Goal: Task Accomplishment & Management: Manage account settings

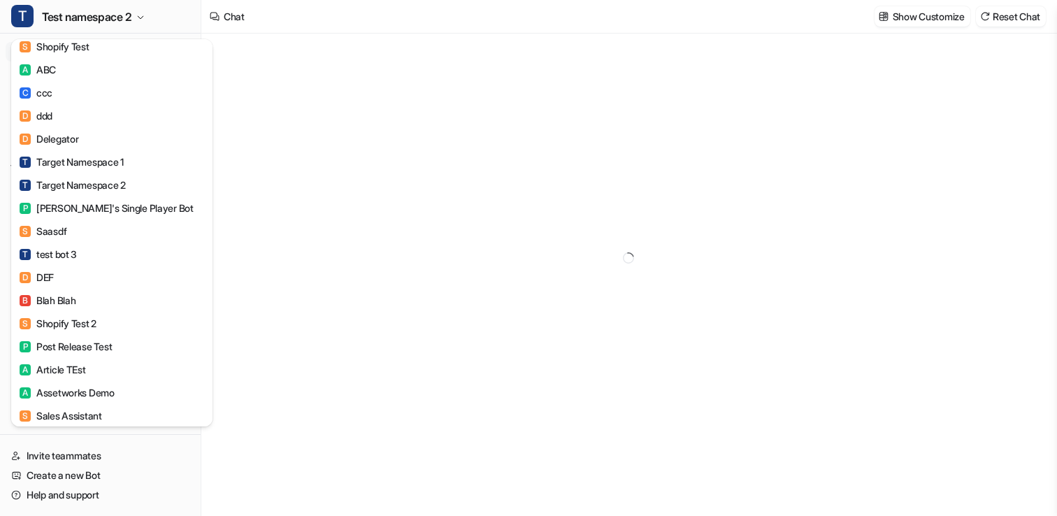
type textarea "**********"
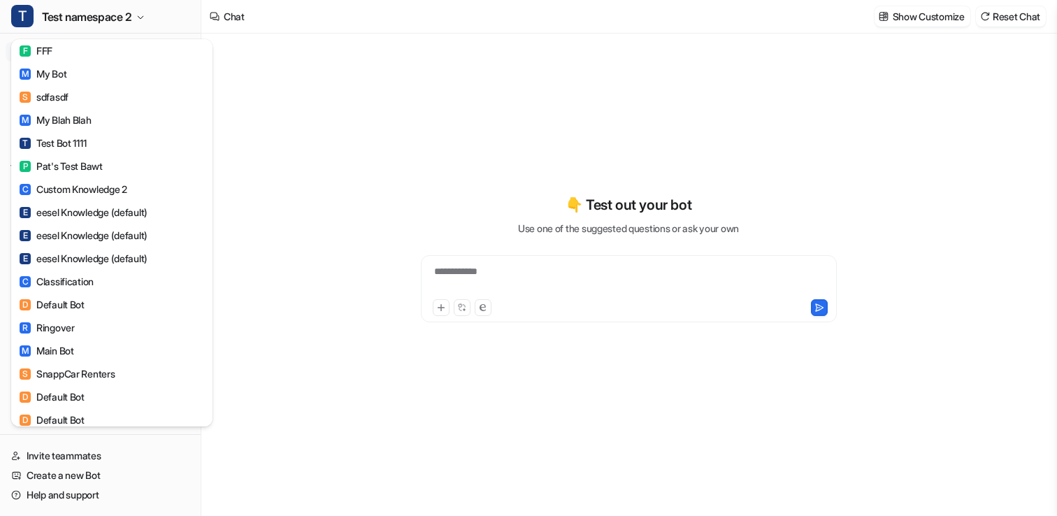
scroll to position [2606, 0]
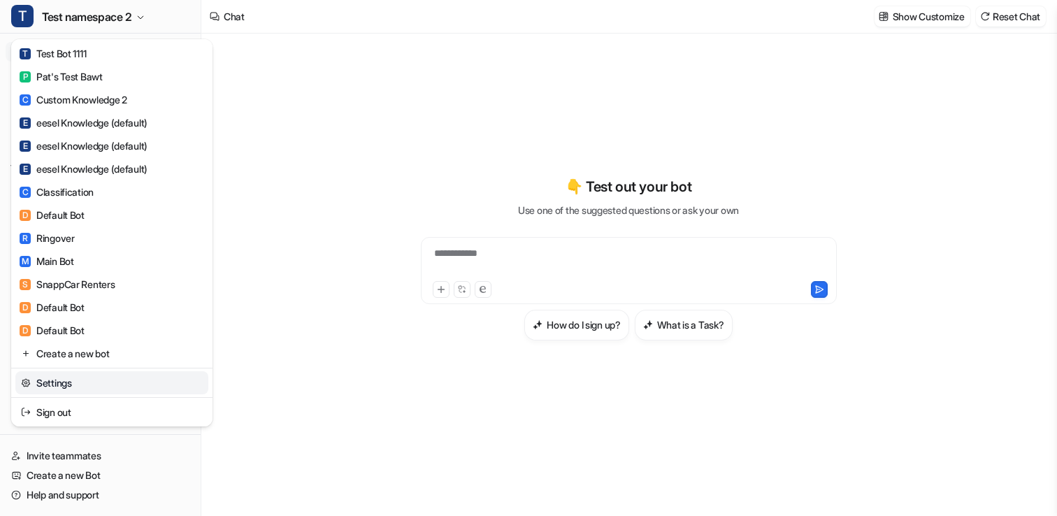
click at [64, 395] on div "Settings" at bounding box center [111, 382] width 201 height 29
click at [64, 409] on link "Sign out" at bounding box center [111, 411] width 193 height 23
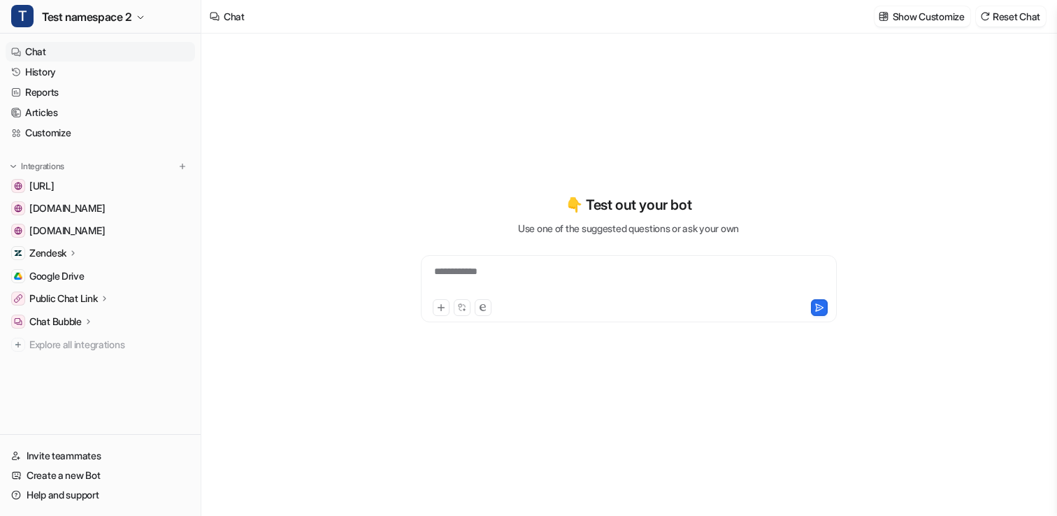
type textarea "**********"
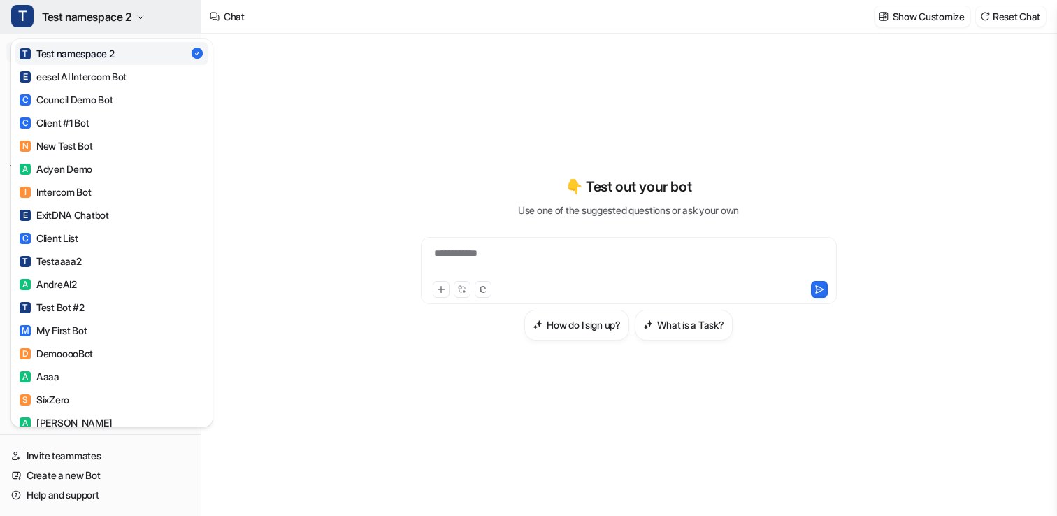
click at [71, 7] on span "Test namespace 2" at bounding box center [87, 17] width 90 height 20
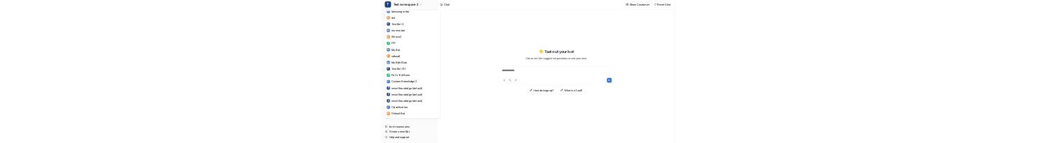
scroll to position [2606, 0]
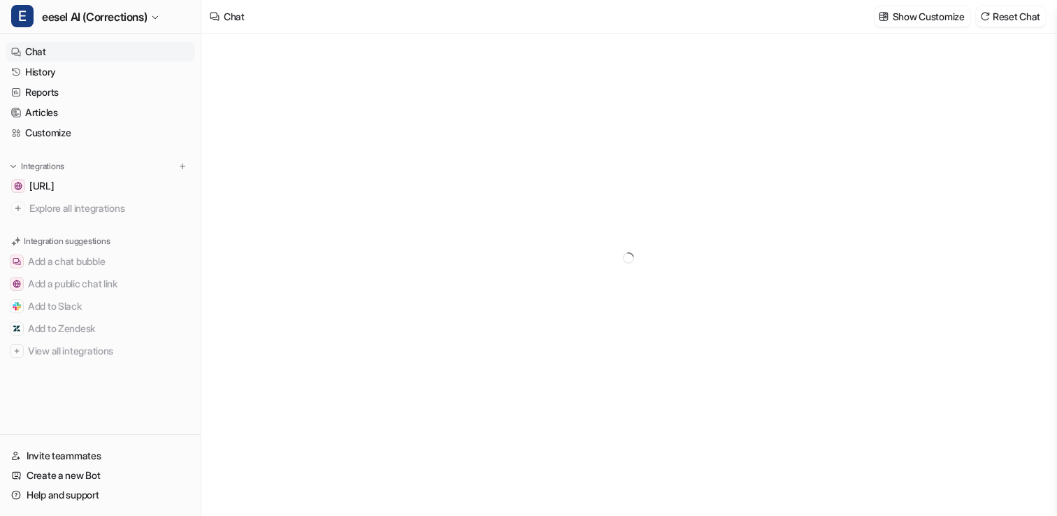
type textarea "**********"
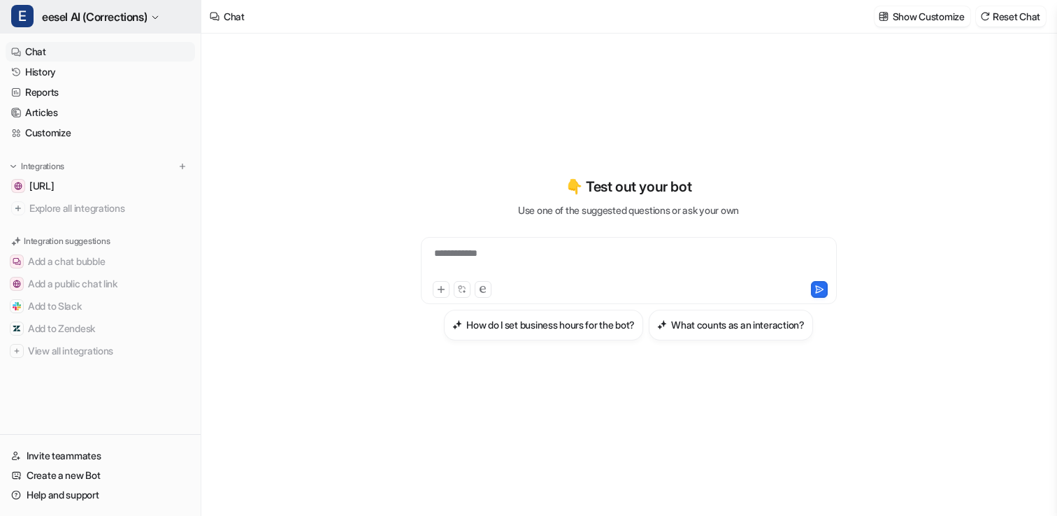
click at [90, 20] on span "eesel AI (Corrections)" at bounding box center [94, 17] width 105 height 20
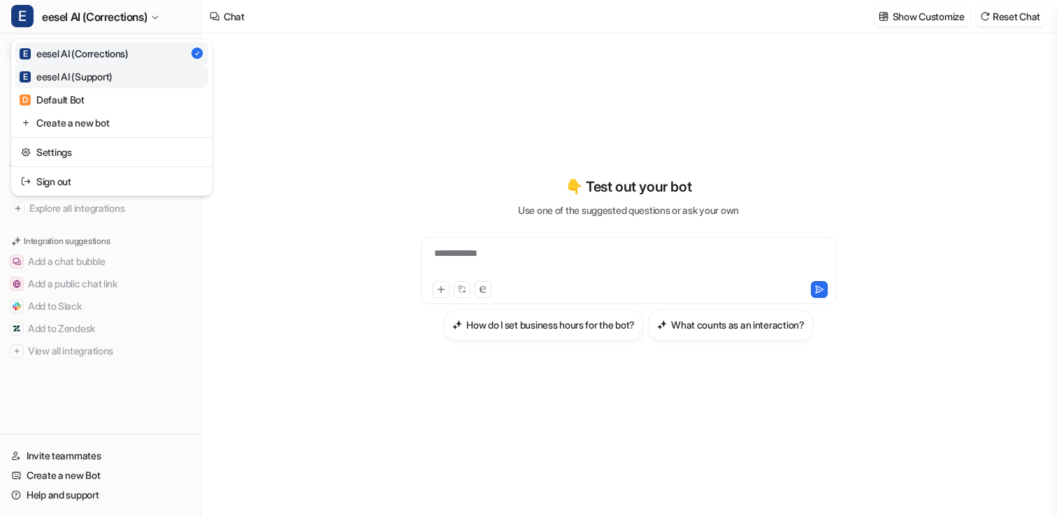
click at [89, 80] on div "E eesel AI (Support)" at bounding box center [66, 76] width 93 height 15
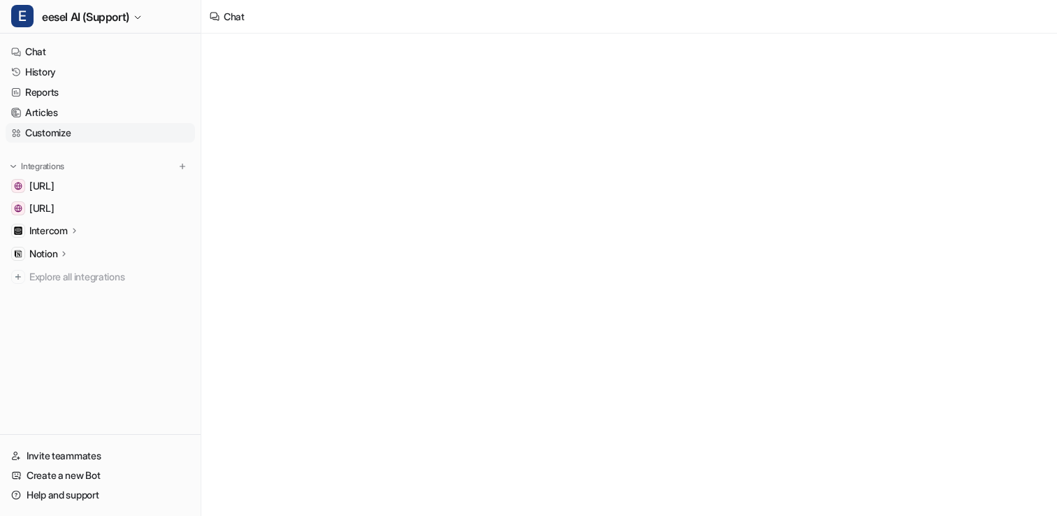
click at [66, 136] on link "Customize" at bounding box center [100, 133] width 189 height 20
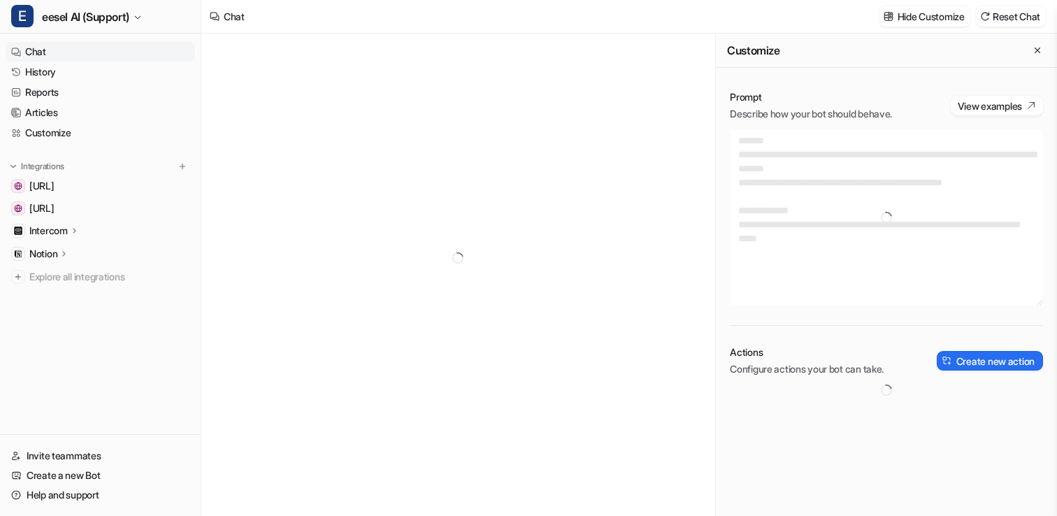
type textarea "**********"
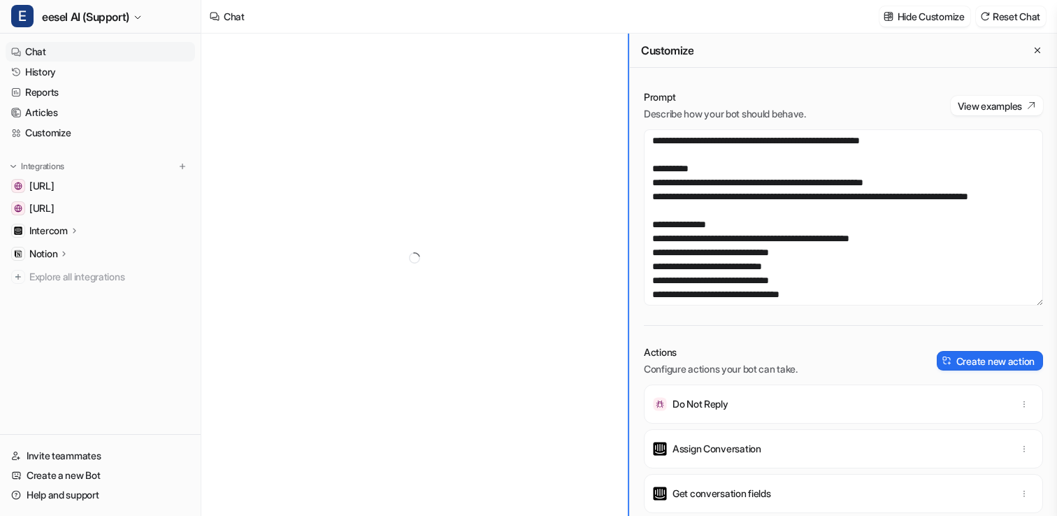
click at [425, 261] on div "Customize Prompt Describe how your bot should behave. View examples Actions Con…" at bounding box center [628, 275] width 855 height 482
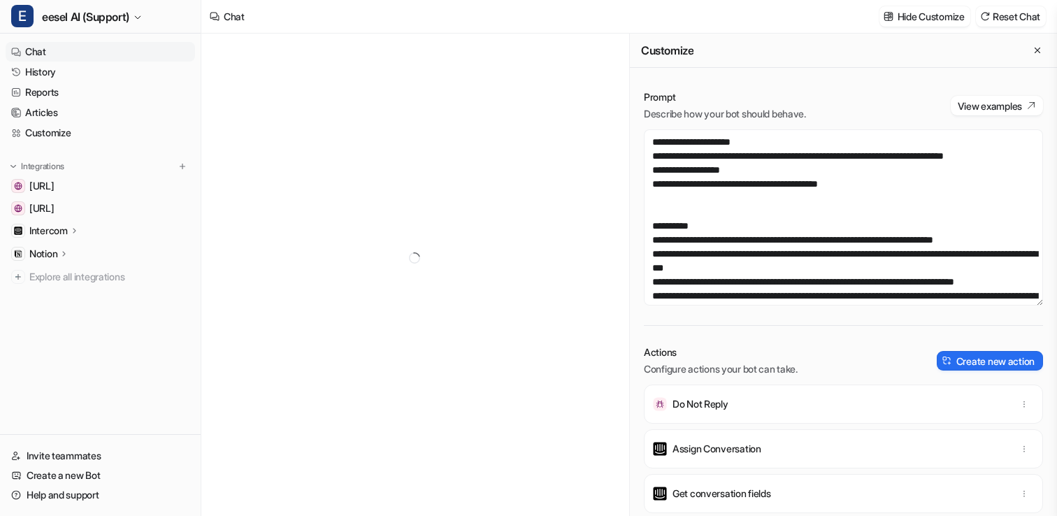
scroll to position [405, 0]
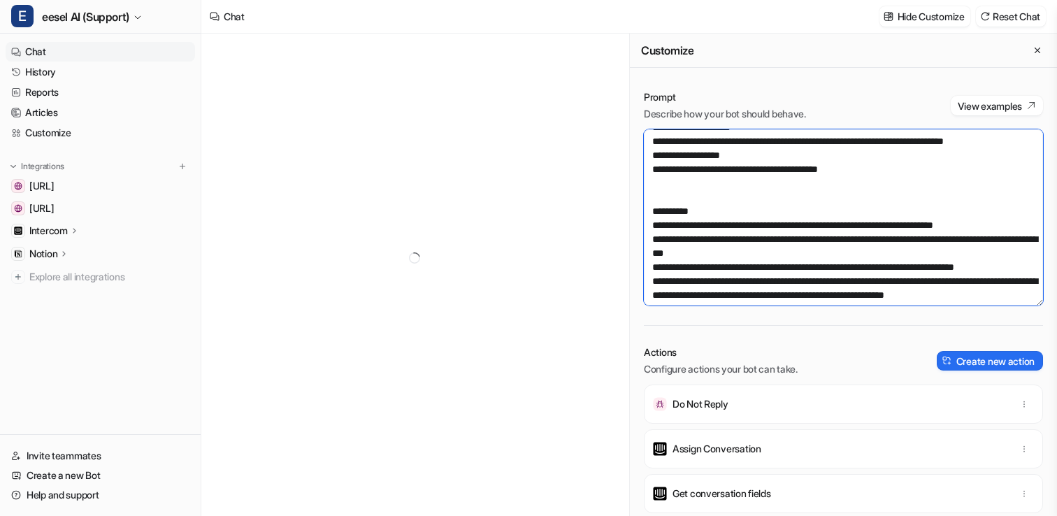
click at [759, 238] on textarea at bounding box center [843, 217] width 399 height 176
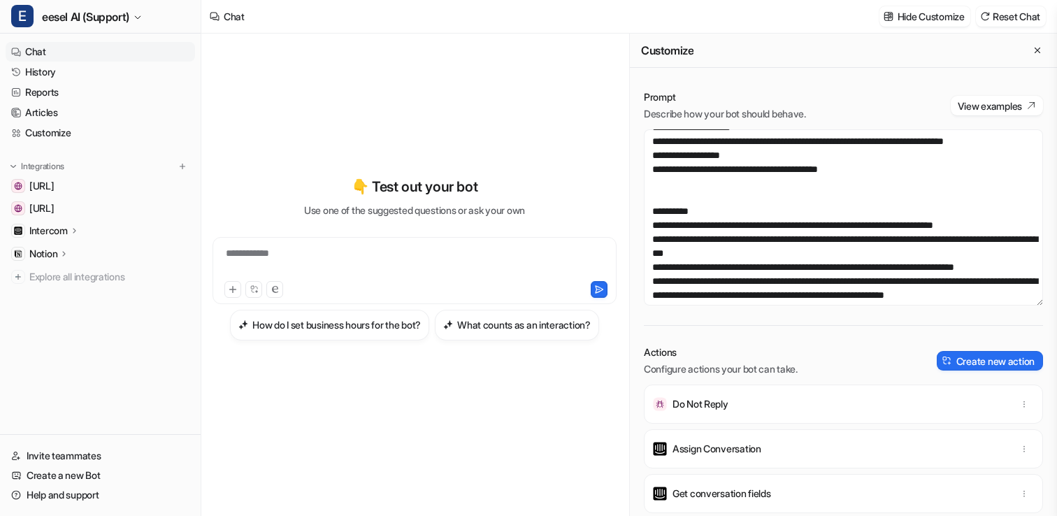
click at [117, 383] on nav "Chat History Reports Articles Customize Integrations docs.eesel.ai www.eesel.ai…" at bounding box center [100, 235] width 201 height 398
click at [179, 166] on img at bounding box center [183, 166] width 10 height 10
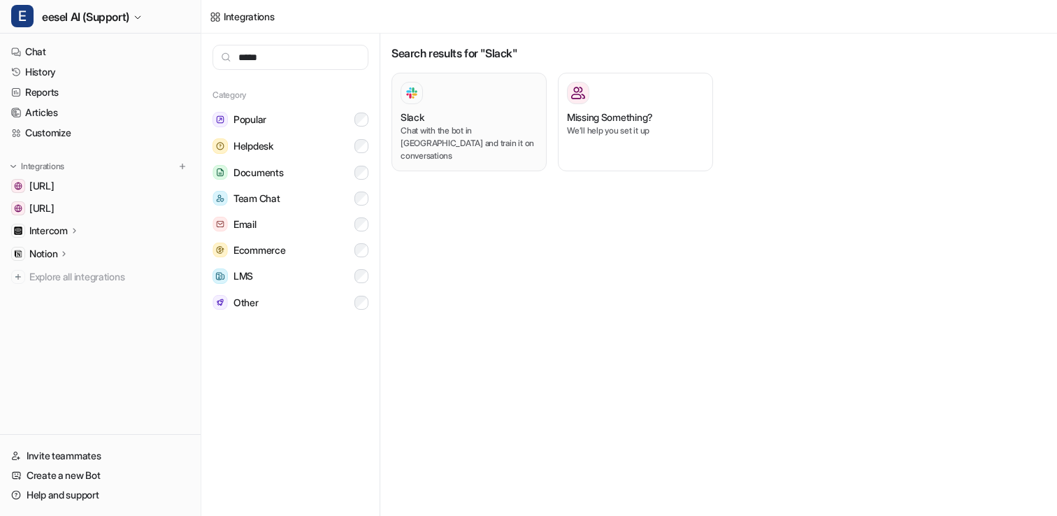
type input "*****"
click at [444, 111] on div "Slack" at bounding box center [468, 117] width 137 height 15
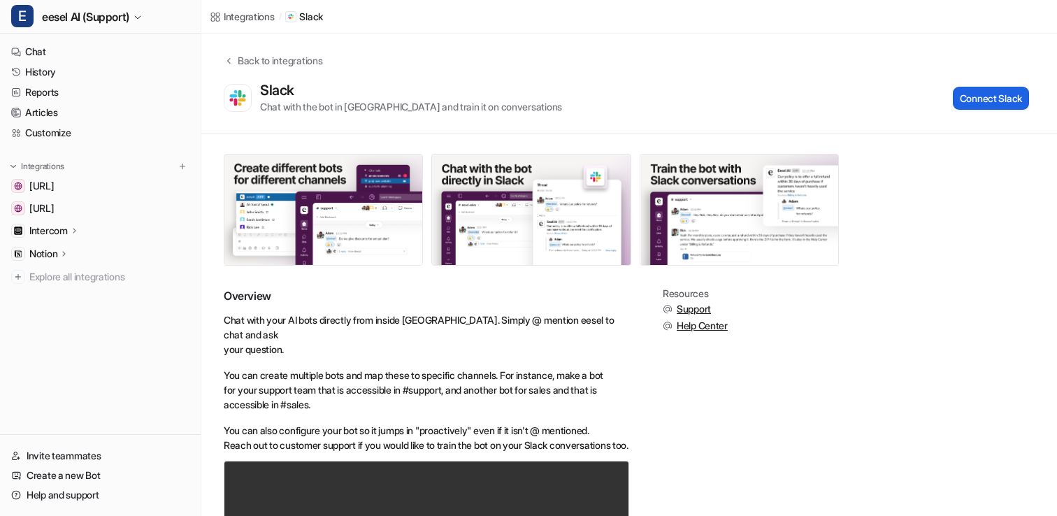
click at [969, 101] on button "Connect Slack" at bounding box center [991, 98] width 76 height 23
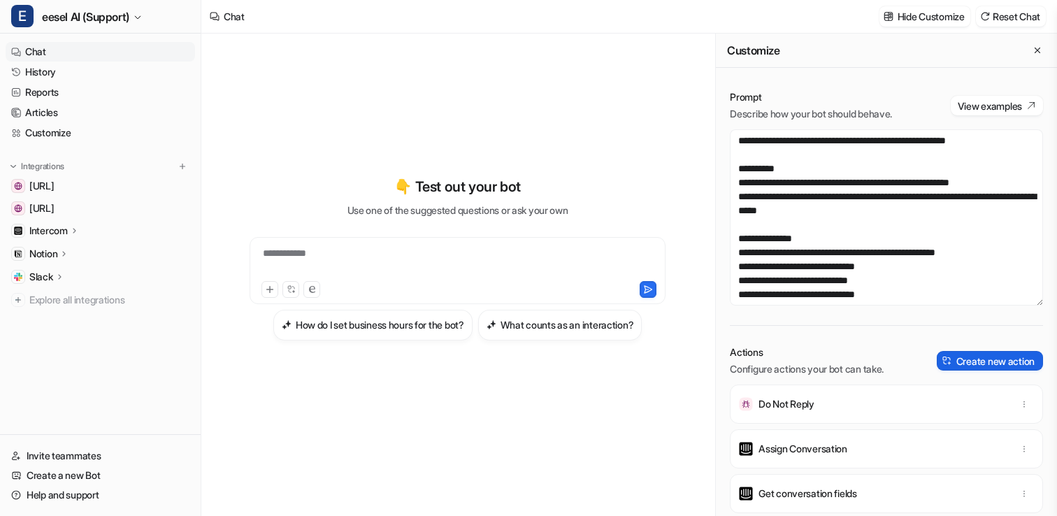
click at [958, 363] on button "Create new action" at bounding box center [989, 361] width 106 height 20
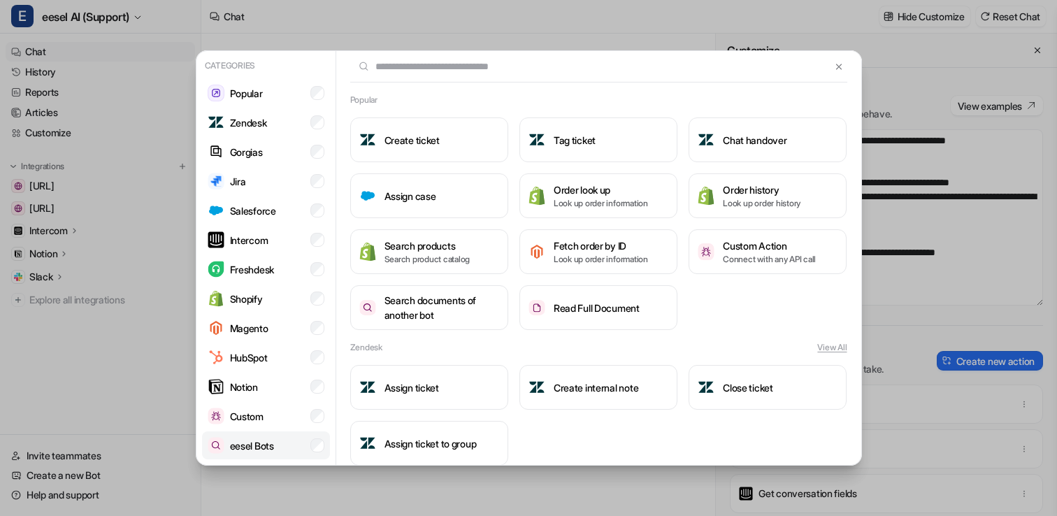
click at [279, 445] on li "eesel Bots" at bounding box center [266, 445] width 128 height 28
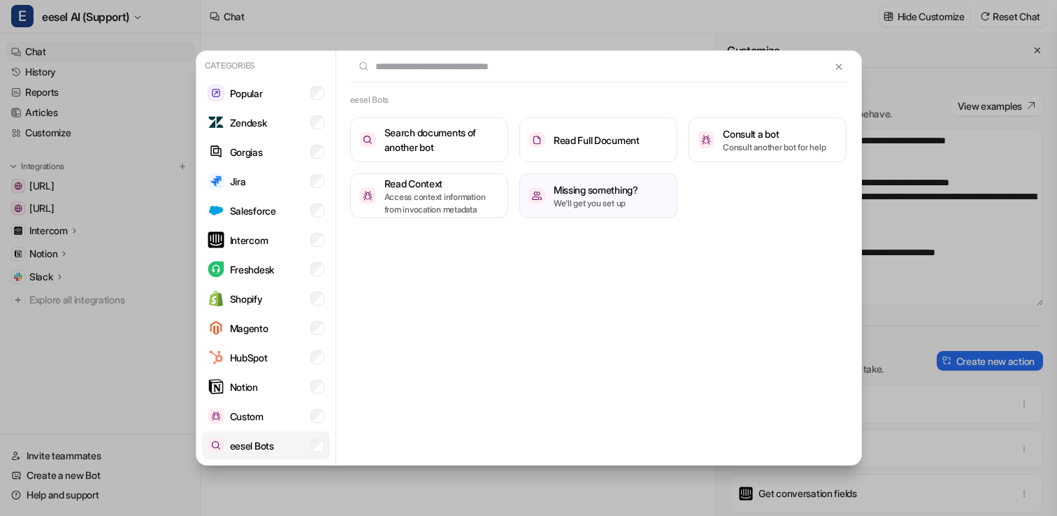
click at [278, 444] on li "eesel Bots" at bounding box center [266, 445] width 128 height 28
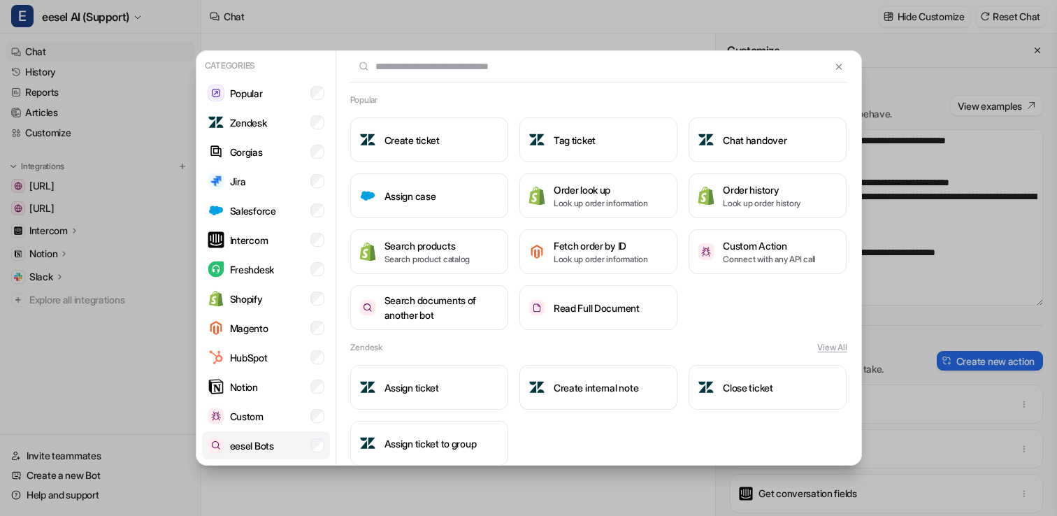
click at [287, 442] on li "eesel Bots" at bounding box center [266, 445] width 128 height 28
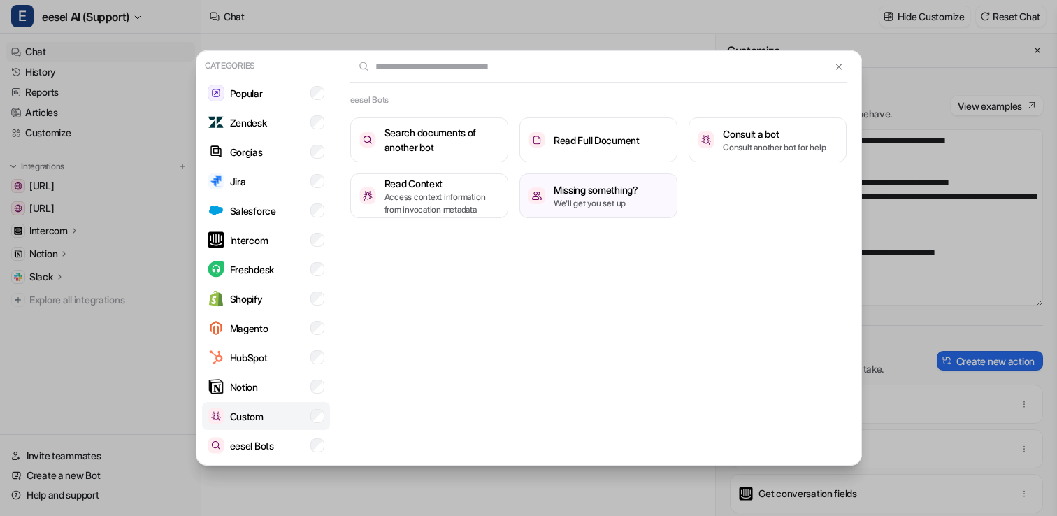
click at [260, 409] on p "Custom" at bounding box center [247, 416] width 34 height 15
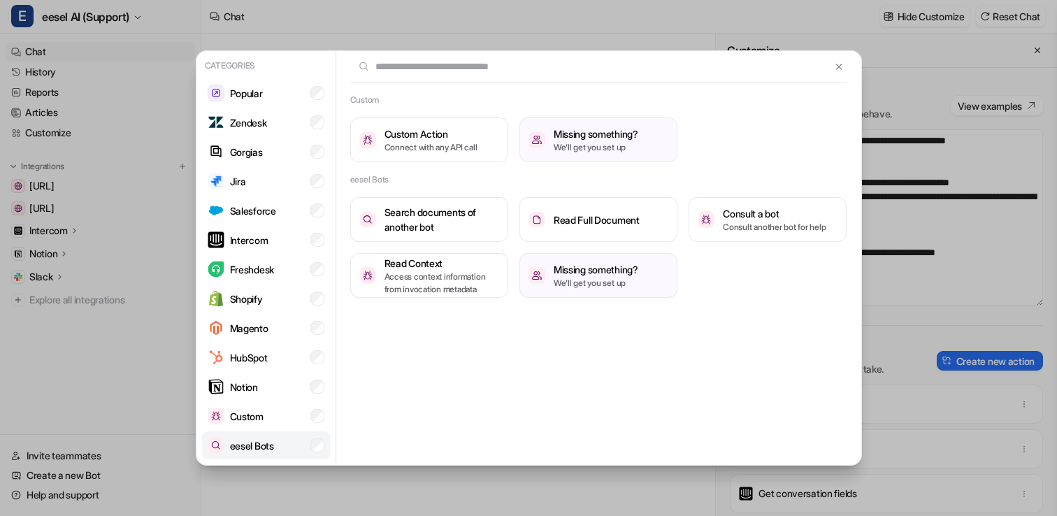
click at [262, 445] on p "eesel Bots" at bounding box center [252, 445] width 44 height 15
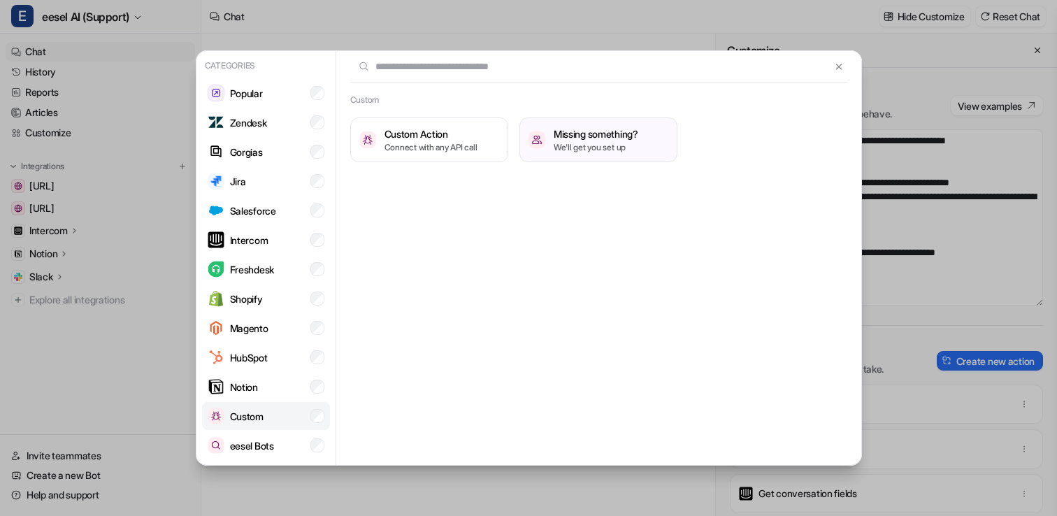
click at [280, 419] on li "Custom" at bounding box center [266, 416] width 128 height 28
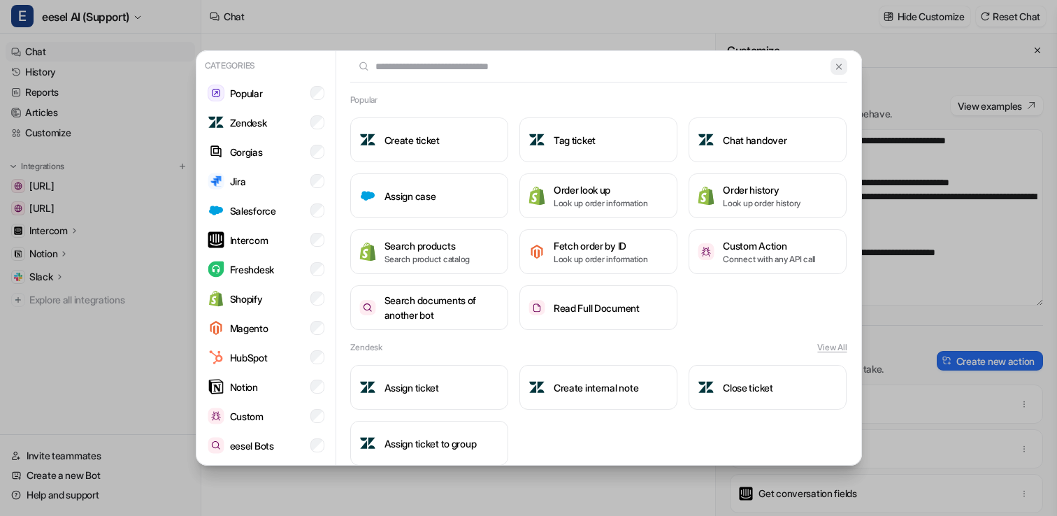
click at [839, 70] on img at bounding box center [839, 66] width 10 height 10
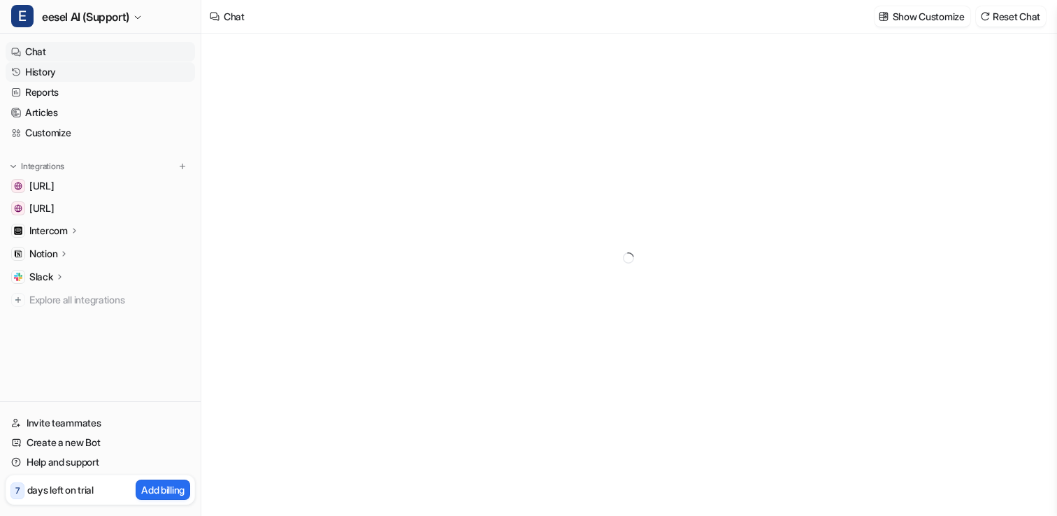
click at [59, 71] on link "History" at bounding box center [100, 72] width 189 height 20
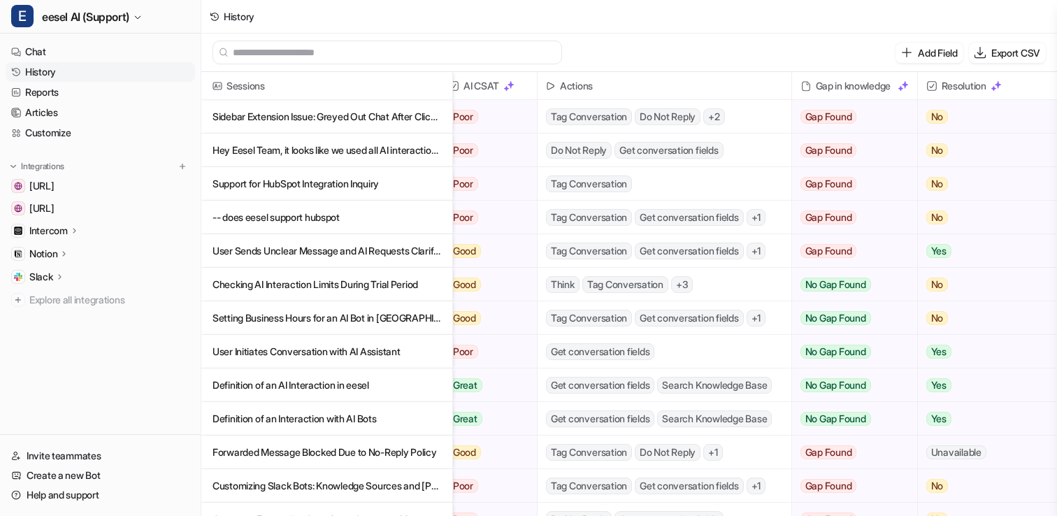
scroll to position [0, 284]
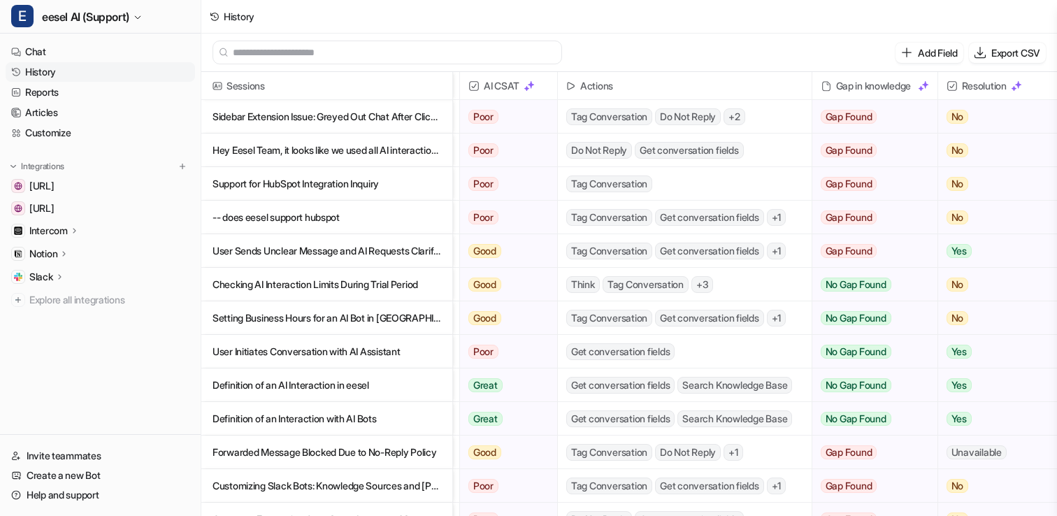
click at [744, 118] on span "+ 2" at bounding box center [734, 116] width 22 height 17
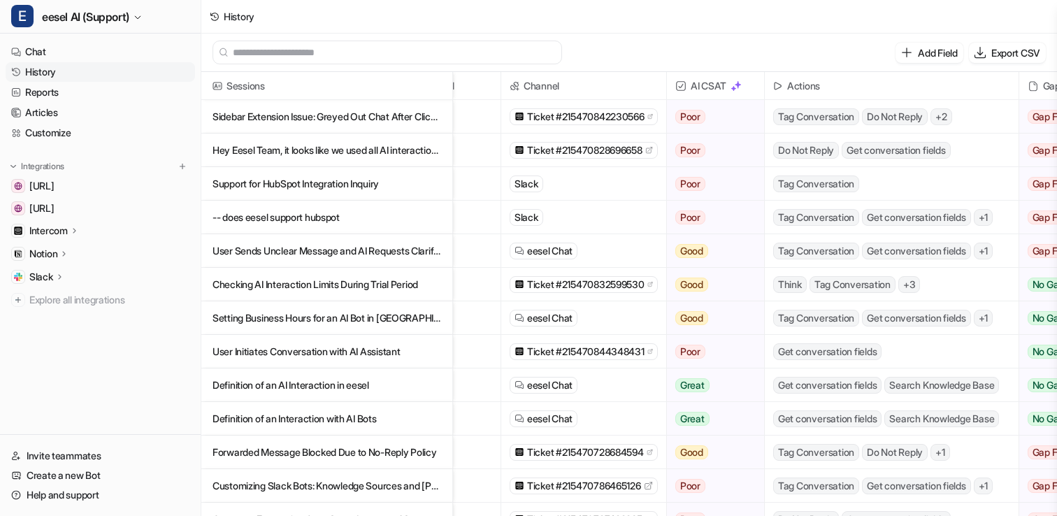
scroll to position [0, 0]
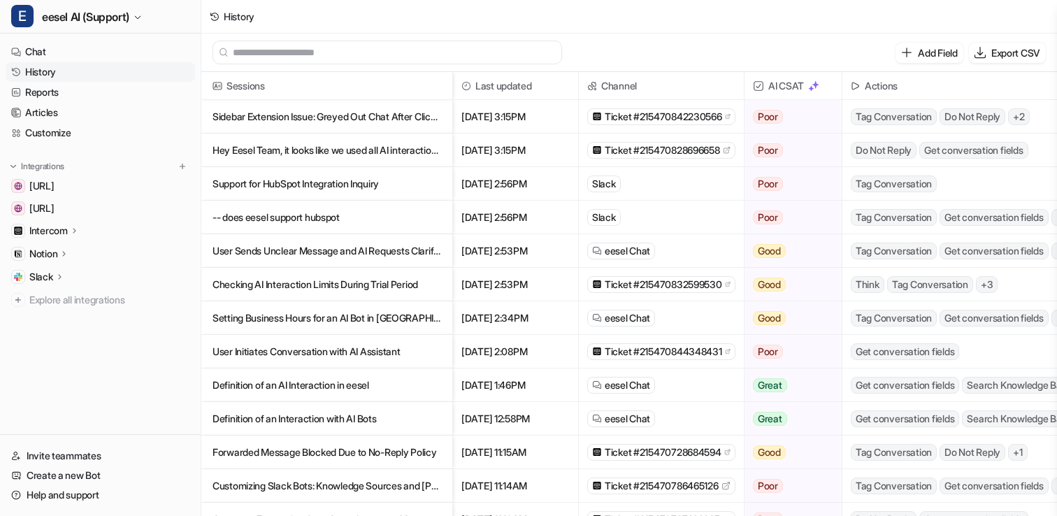
click at [317, 115] on p "Sidebar Extension Issue: Greyed Out Chat After Clicking Edit in Freshdesk" at bounding box center [326, 117] width 229 height 34
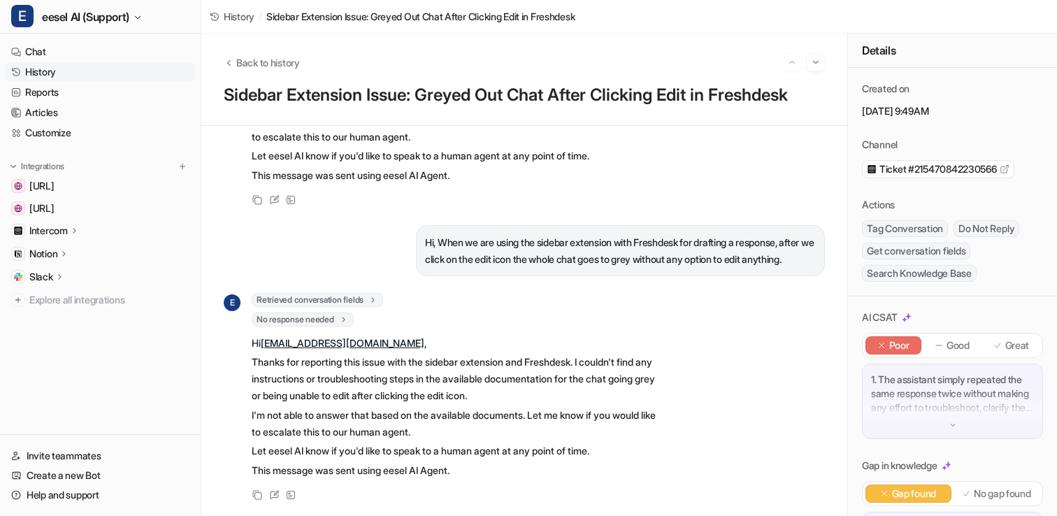
scroll to position [287, 0]
click at [256, 59] on span "Back to history" at bounding box center [268, 62] width 64 height 15
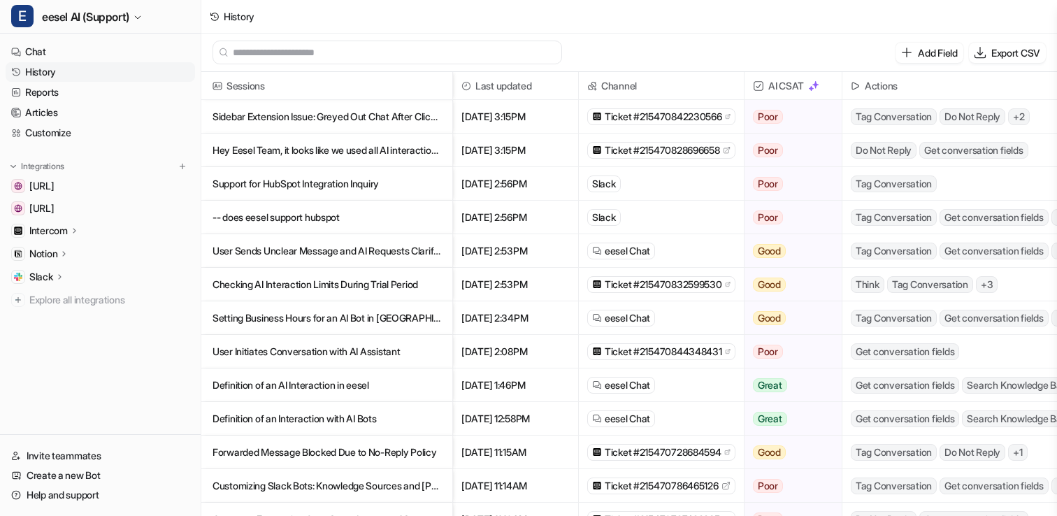
click at [325, 154] on p "Hey Eesel Team, it looks like we used all AI interactions so far. I read, that:…" at bounding box center [326, 150] width 229 height 34
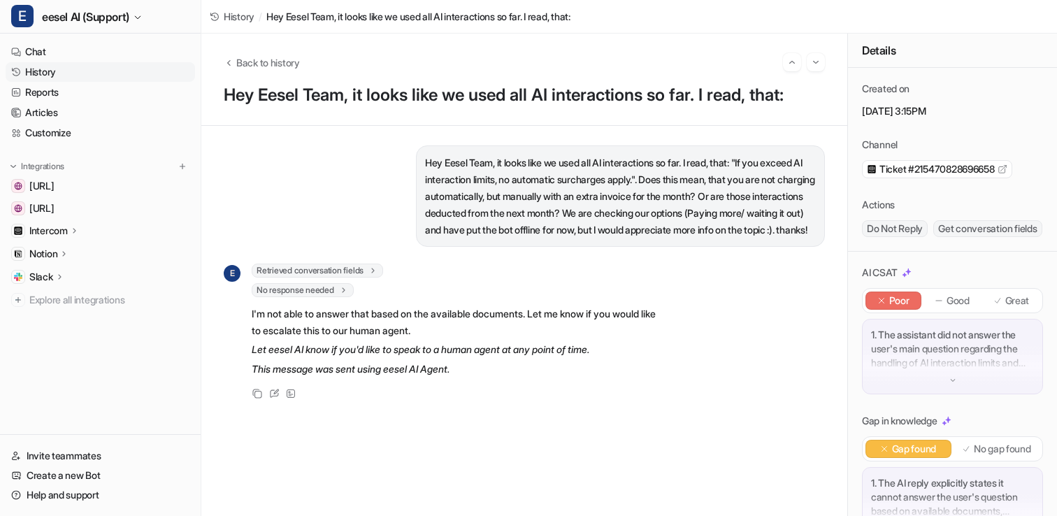
click at [934, 394] on div "1. The assistant did not answer the user's main question regarding the handling…" at bounding box center [952, 356] width 181 height 75
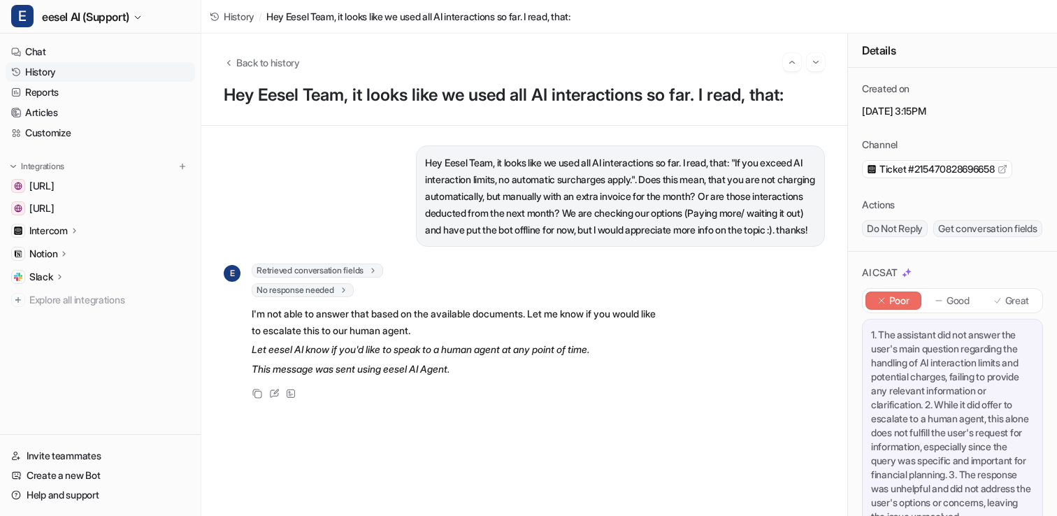
click at [922, 168] on span "Ticket #215470828696658" at bounding box center [936, 169] width 115 height 14
click at [286, 61] on span "Back to history" at bounding box center [268, 62] width 64 height 15
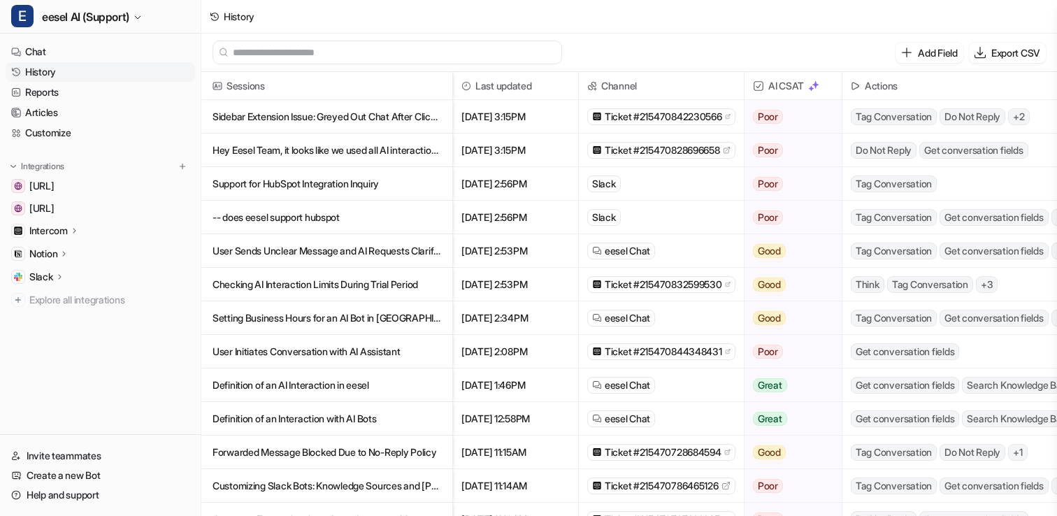
click at [321, 155] on p "Hey Eesel Team, it looks like we used all AI interactions so far. I read, that:…" at bounding box center [326, 150] width 229 height 34
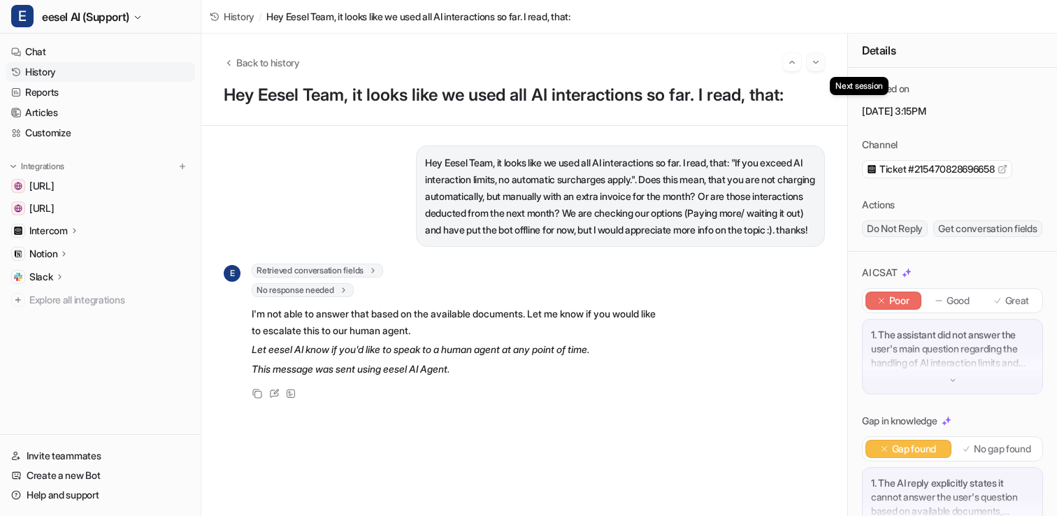
click at [815, 67] on img "Go to next session" at bounding box center [816, 62] width 10 height 13
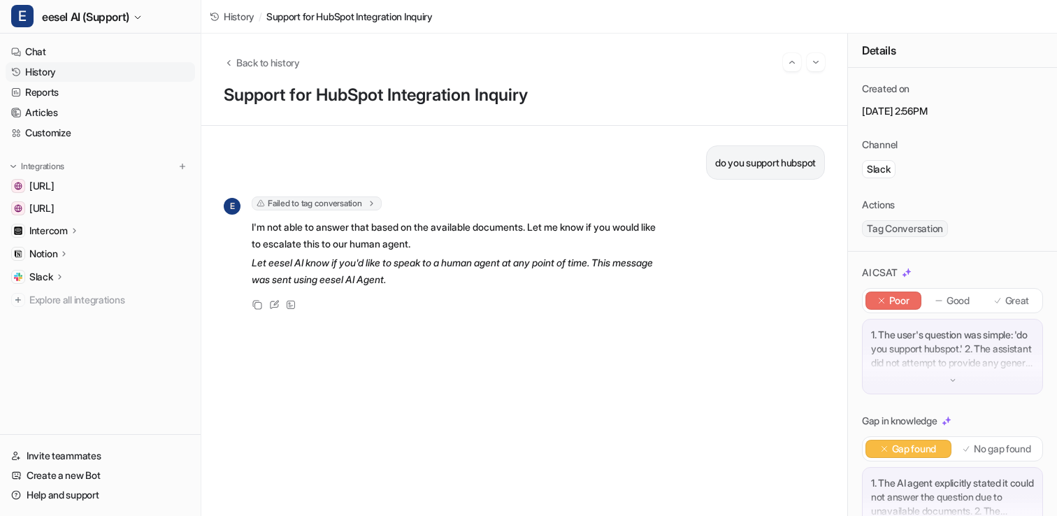
scroll to position [38, 0]
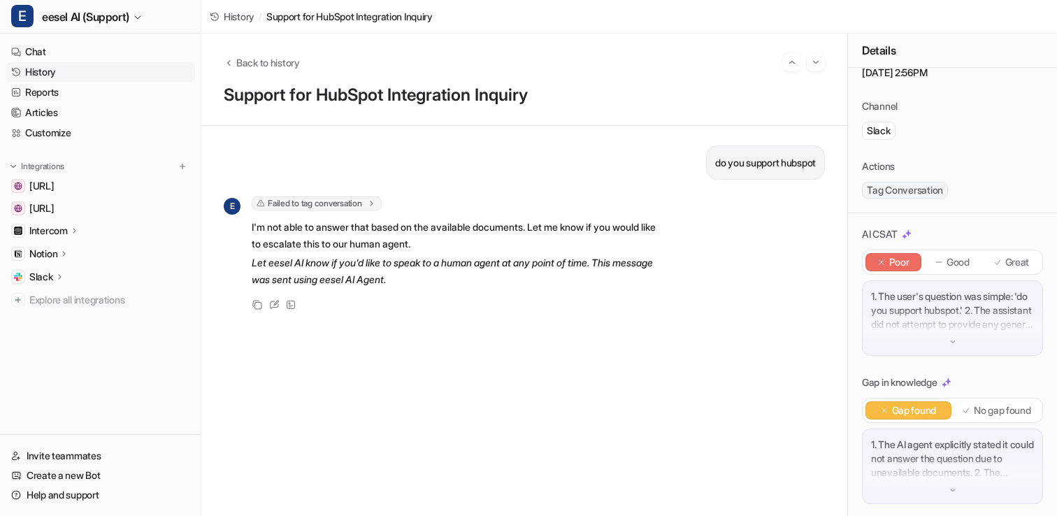
click at [939, 343] on div "1. The user's question was simple: 'do you support hubspot.' 2. The assistant d…" at bounding box center [952, 317] width 181 height 75
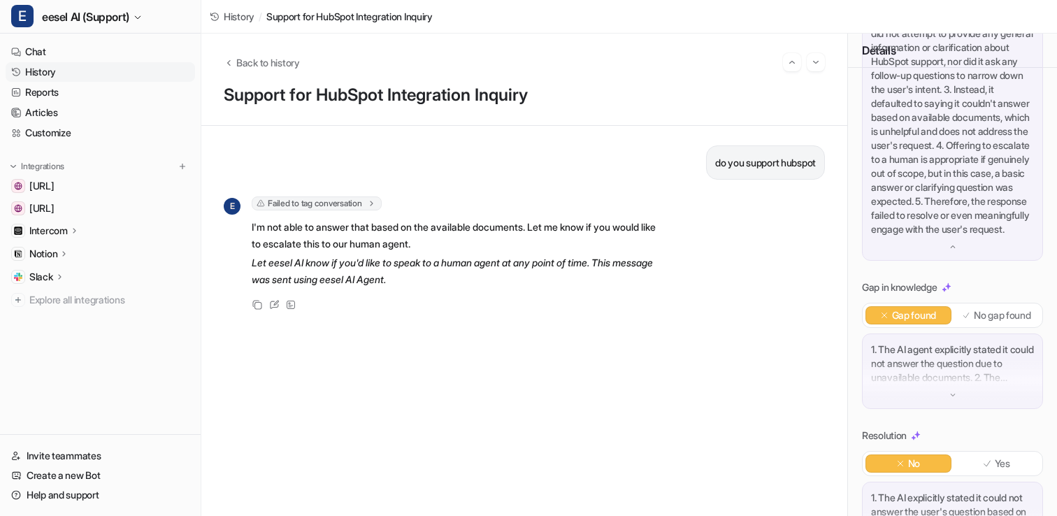
scroll to position [275, 0]
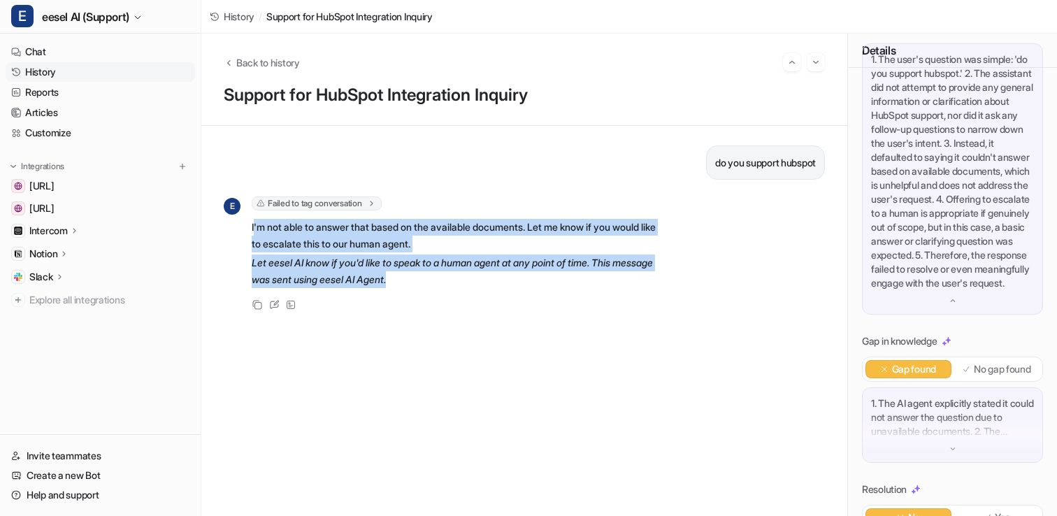
drag, startPoint x: 253, startPoint y: 224, endPoint x: 451, endPoint y: 275, distance: 204.1
click at [451, 275] on span "I'm not able to answer that based on the available documents. Let me know if yo…" at bounding box center [456, 253] width 409 height 75
click at [451, 275] on p "Let eesel AI know if you'd like to speak to a human agent at any point of time.…" at bounding box center [456, 271] width 409 height 34
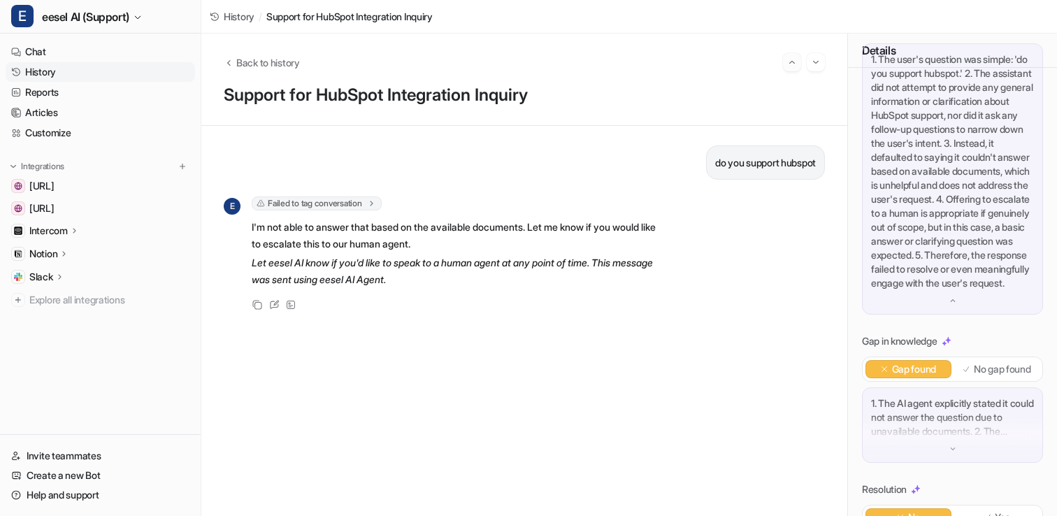
click at [790, 60] on img "Go to previous session" at bounding box center [792, 62] width 10 height 13
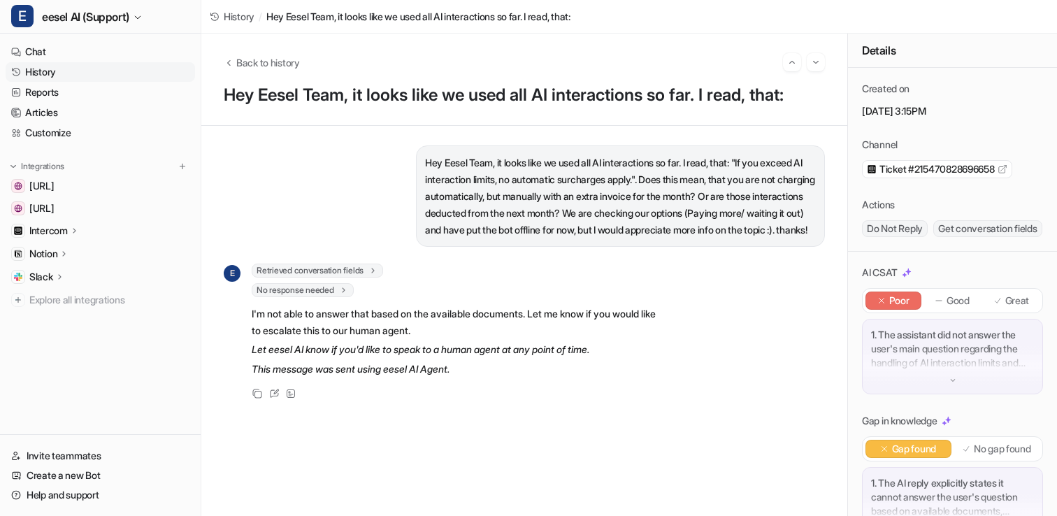
click at [270, 53] on div "Back to history" at bounding box center [524, 62] width 601 height 18
click at [273, 55] on span "Back to history" at bounding box center [268, 62] width 64 height 15
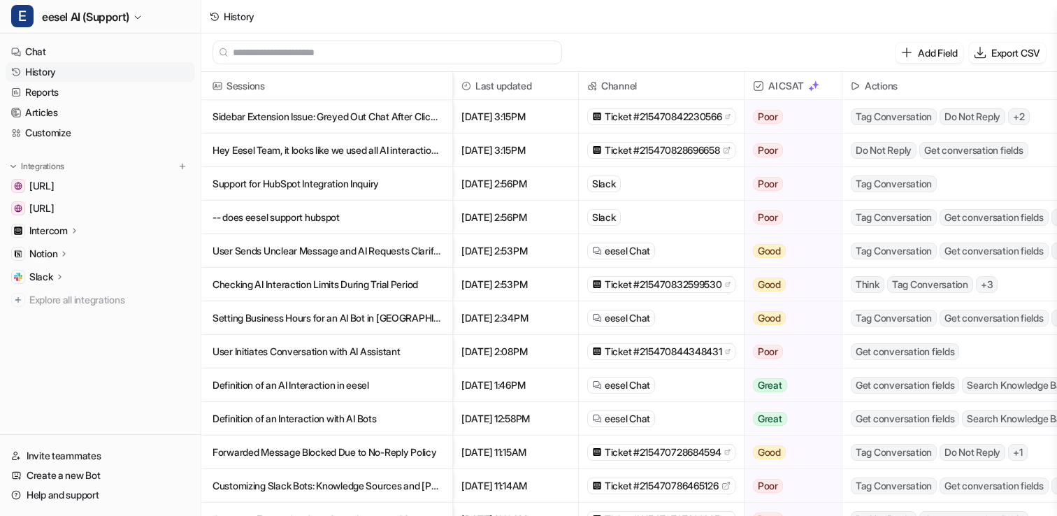
click at [252, 110] on p "Sidebar Extension Issue: Greyed Out Chat After Clicking Edit in Freshdesk" at bounding box center [326, 117] width 229 height 34
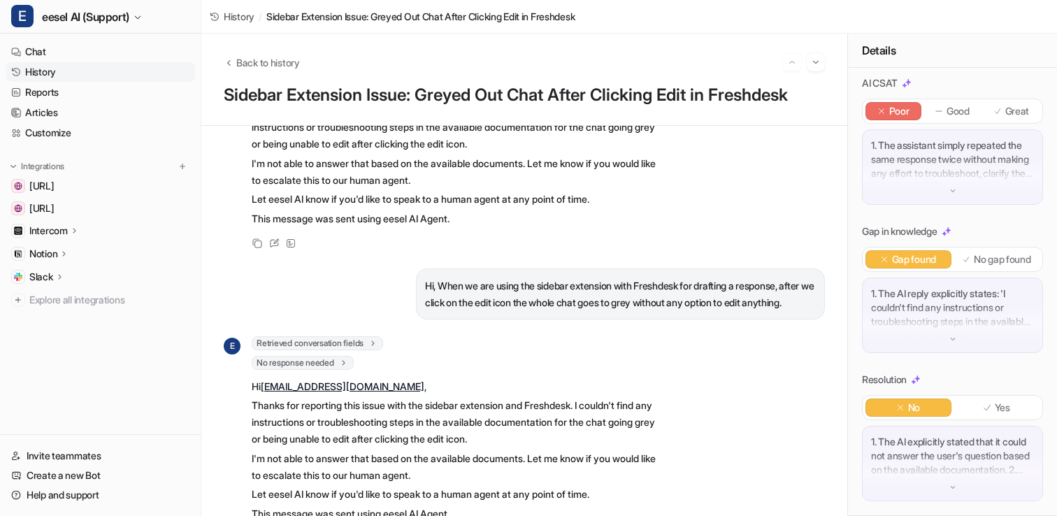
scroll to position [288, 0]
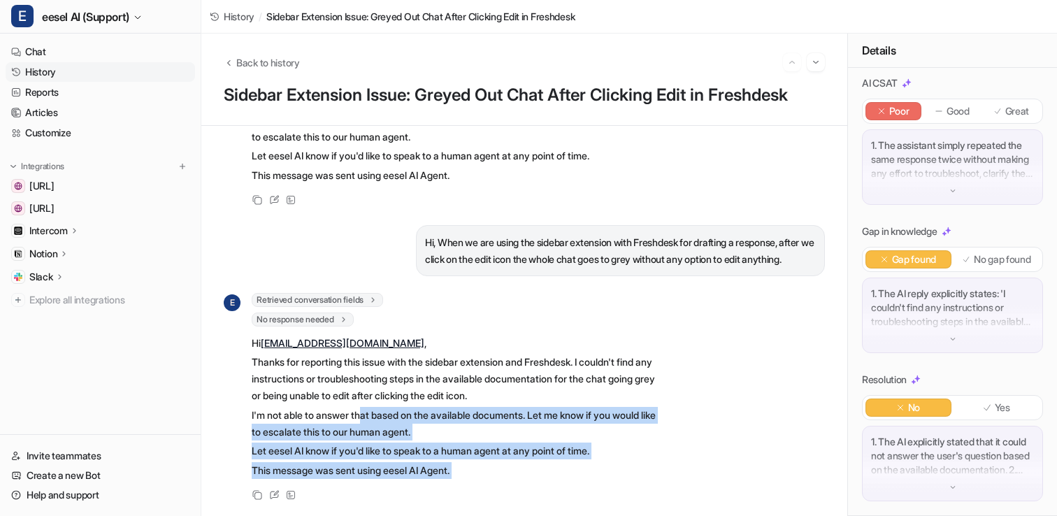
drag, startPoint x: 274, startPoint y: 491, endPoint x: 368, endPoint y: 420, distance: 117.7
click at [368, 420] on div "E Retrieved conversation fields type : "conversation" id : "215470842230566" cr…" at bounding box center [442, 398] width 437 height 210
click at [368, 420] on p "I'm not able to answer that based on the available documents. Let me know if yo…" at bounding box center [456, 424] width 409 height 34
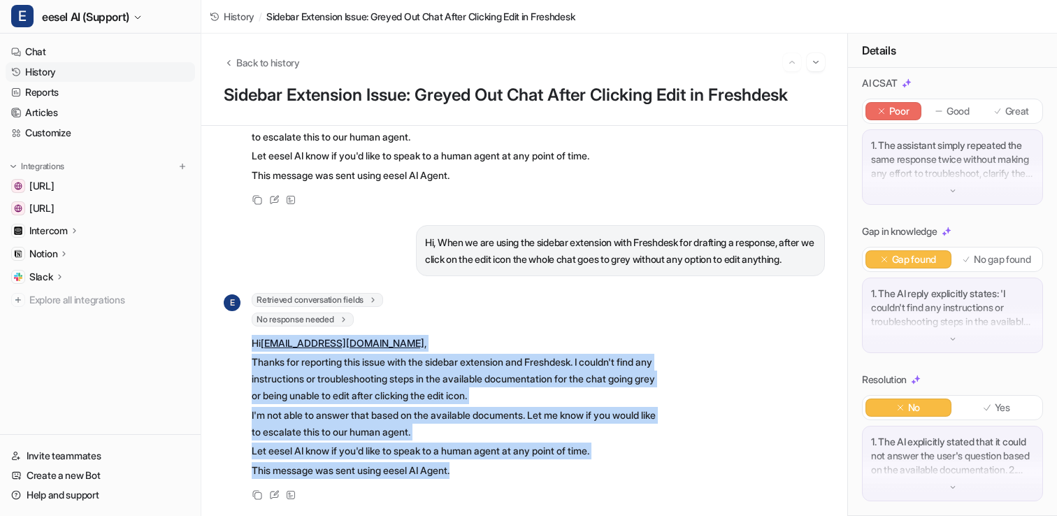
drag, startPoint x: 252, startPoint y: 344, endPoint x: 473, endPoint y: 464, distance: 251.4
click at [473, 464] on div "E Retrieved conversation fields type : "conversation" id : "215470842230566" cr…" at bounding box center [442, 387] width 437 height 188
click at [473, 464] on p "This message was sent using eesel AI Agent." at bounding box center [456, 470] width 409 height 17
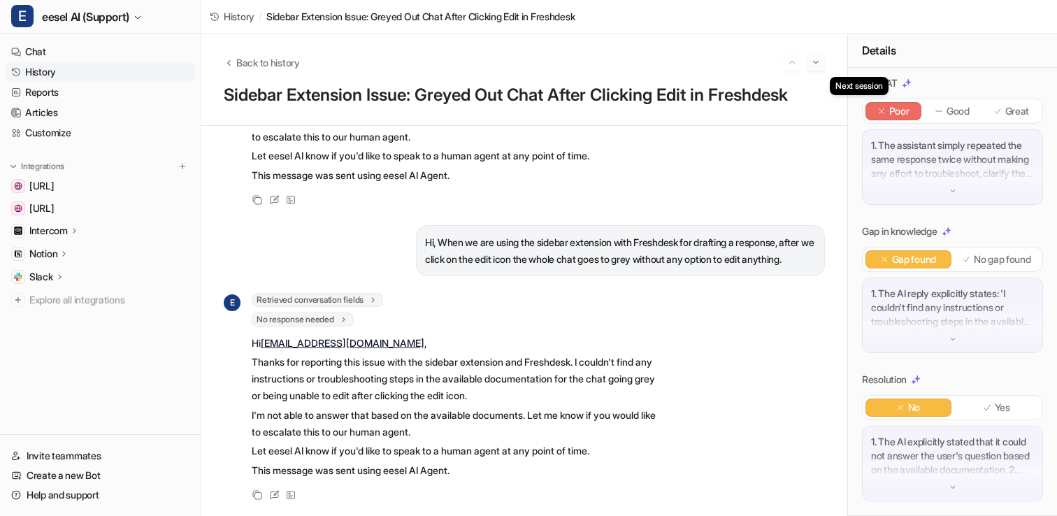
click at [820, 64] on img "Go to next session" at bounding box center [816, 62] width 10 height 13
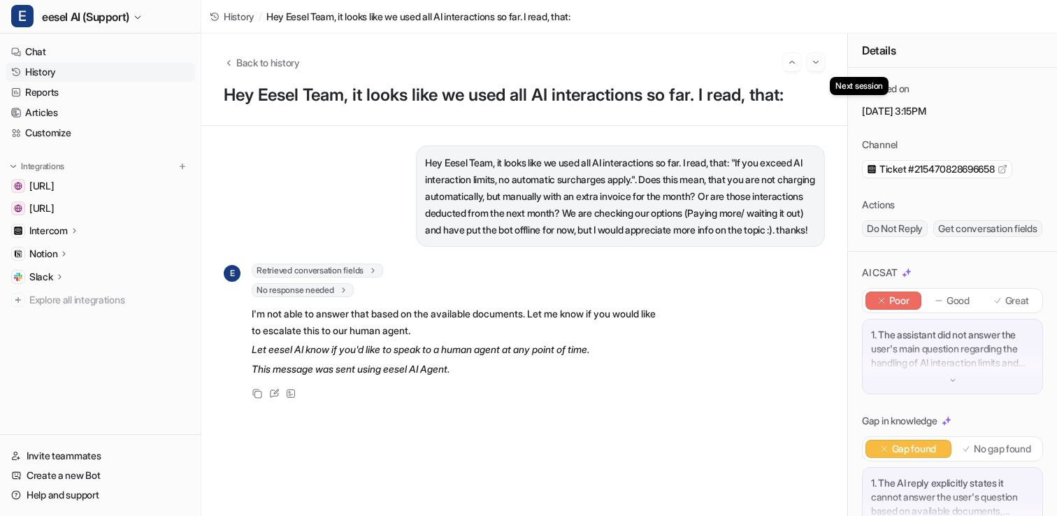
click at [813, 61] on img "Go to next session" at bounding box center [816, 62] width 10 height 13
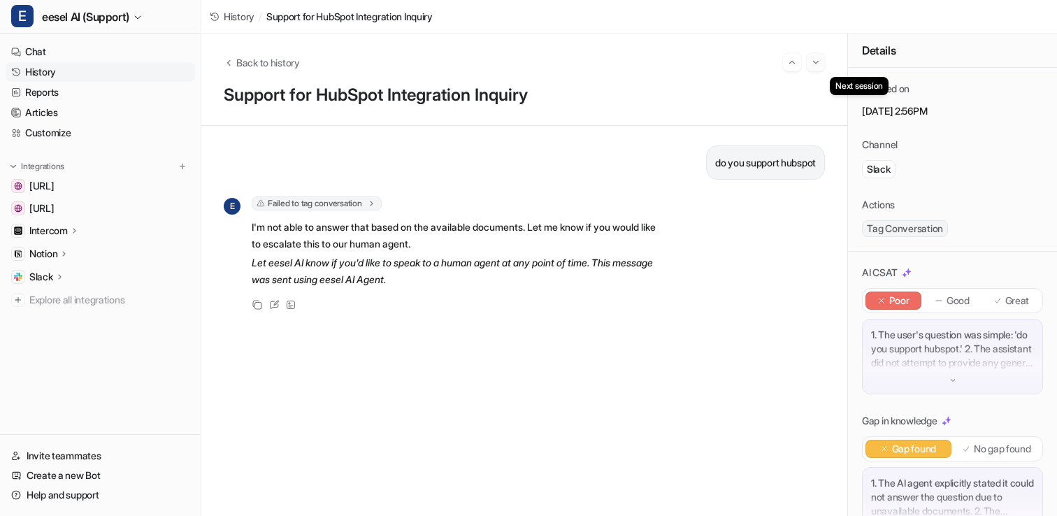
click at [816, 68] on button "Go to next session" at bounding box center [815, 62] width 18 height 18
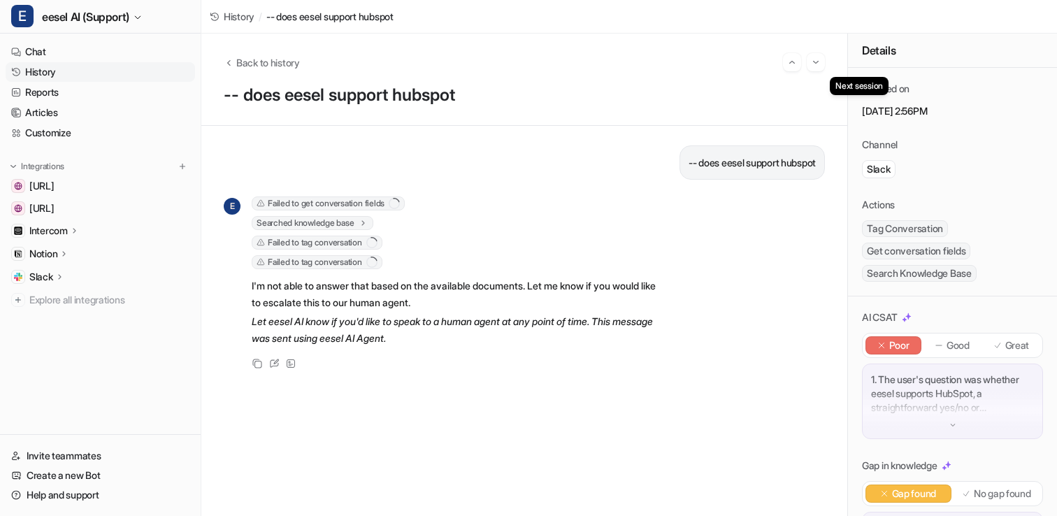
click at [816, 68] on button "Go to next session" at bounding box center [815, 62] width 18 height 18
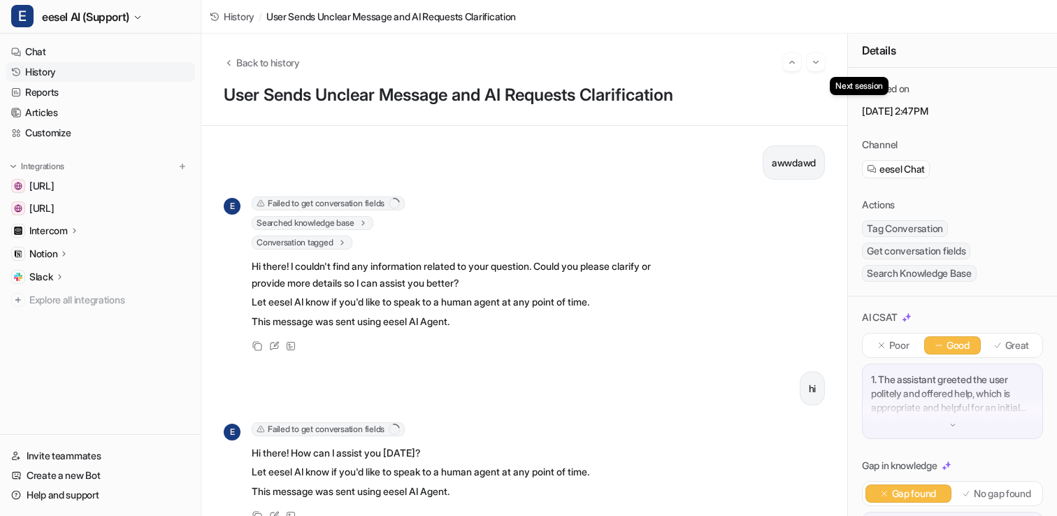
click at [816, 68] on button "Go to next session" at bounding box center [815, 62] width 18 height 18
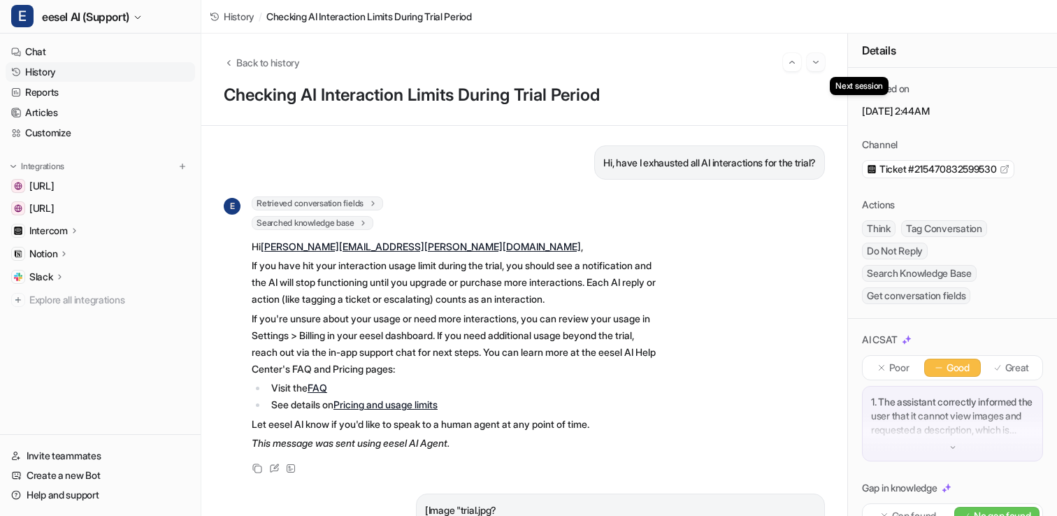
click at [820, 64] on button "Go to next session" at bounding box center [815, 62] width 18 height 18
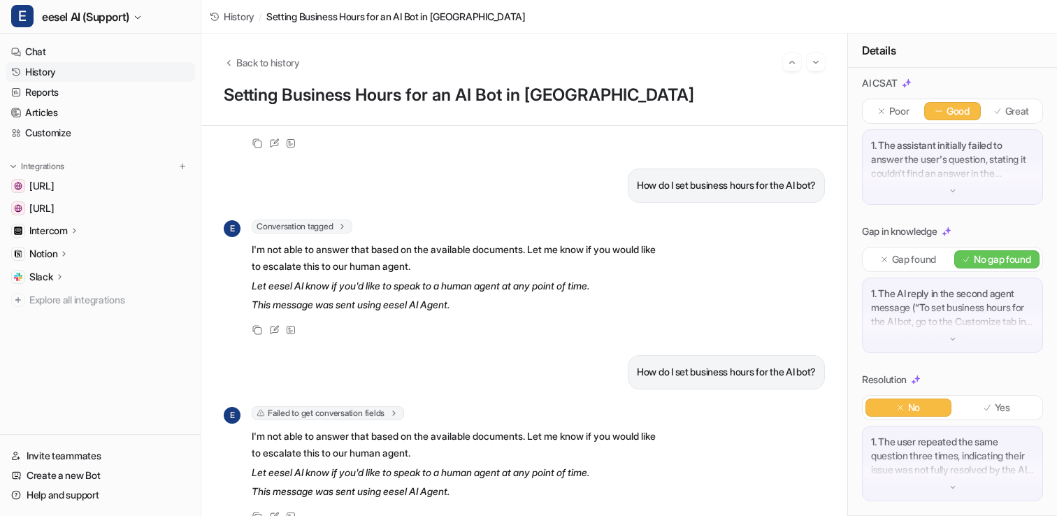
scroll to position [363, 0]
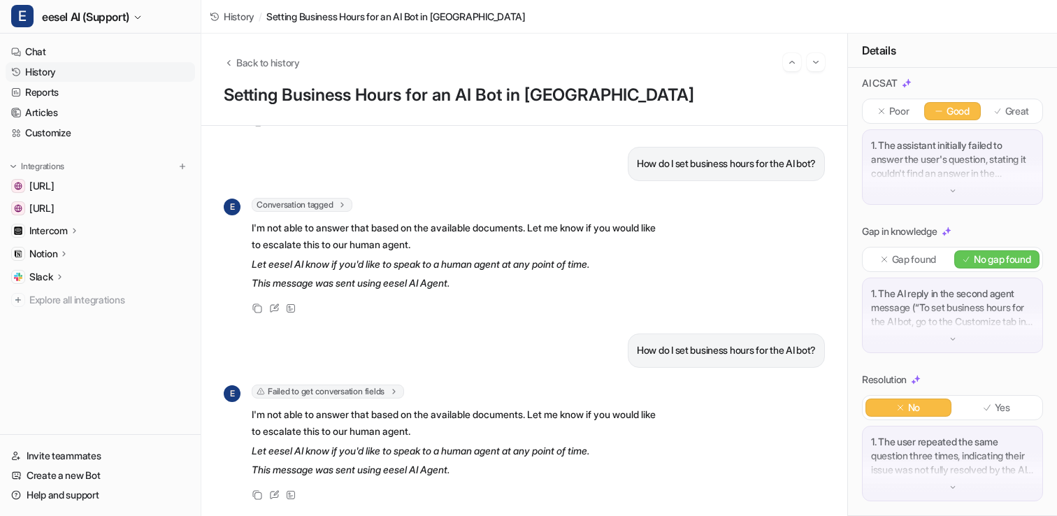
click at [1011, 108] on p "Great" at bounding box center [1017, 111] width 24 height 14
click at [817, 65] on img "Go to next session" at bounding box center [816, 62] width 10 height 13
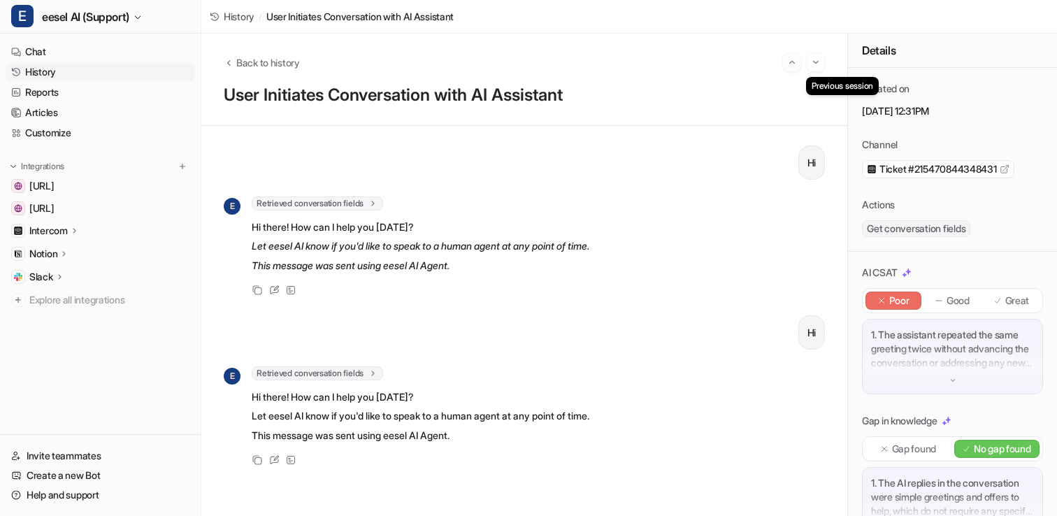
click at [793, 67] on img "Go to previous session" at bounding box center [792, 62] width 10 height 13
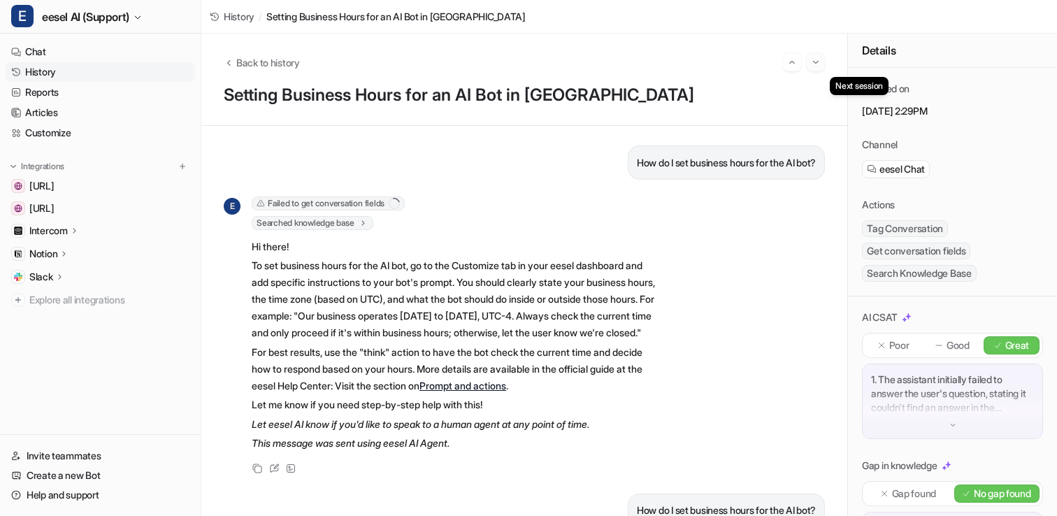
click at [814, 62] on img "Go to next session" at bounding box center [816, 62] width 10 height 13
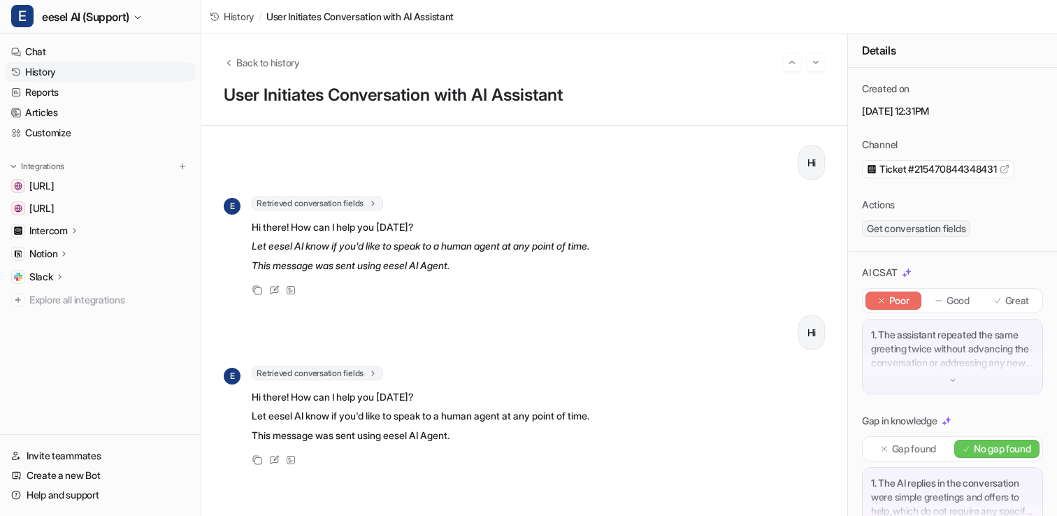
click at [826, 58] on div "Back to history User Initiates Conversation with AI Assistant" at bounding box center [524, 80] width 646 height 92
click at [819, 59] on img "Go to next session" at bounding box center [816, 62] width 10 height 13
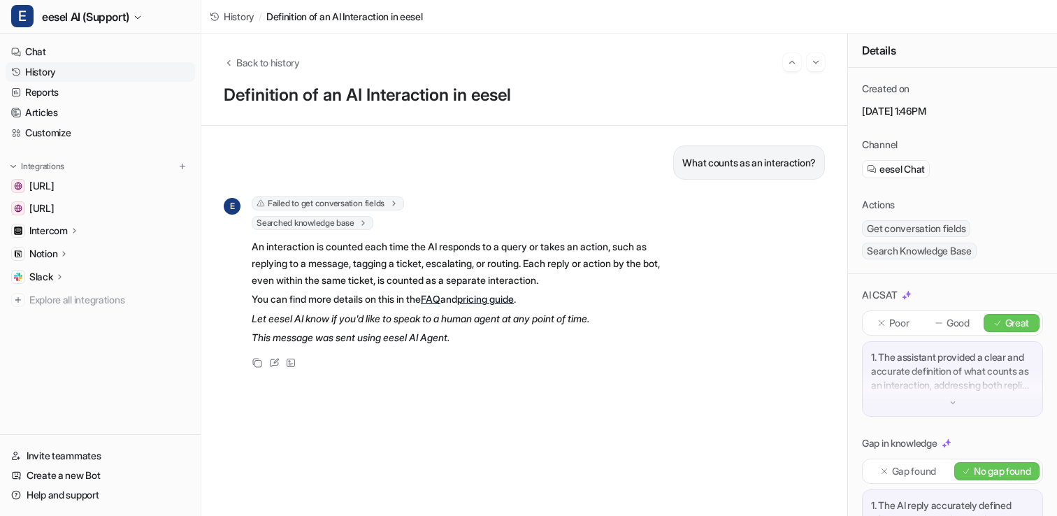
click at [497, 262] on p "An interaction is counted each time the AI responds to a query or takes an acti…" at bounding box center [456, 263] width 409 height 50
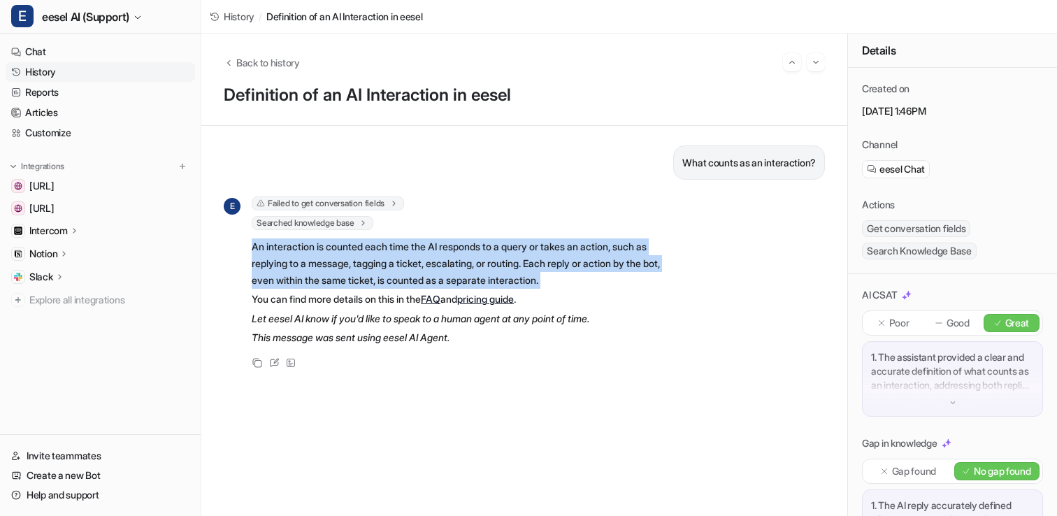
click at [497, 262] on p "An interaction is counted each time the AI responds to a query or takes an acti…" at bounding box center [456, 263] width 409 height 50
click at [505, 265] on p "An interaction is counted each time the AI responds to a query or takes an acti…" at bounding box center [456, 263] width 409 height 50
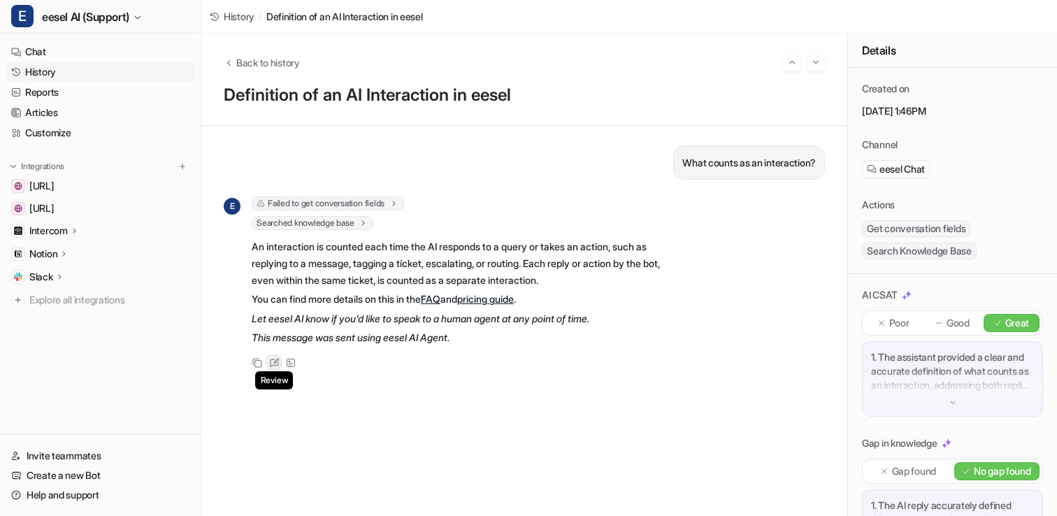
click at [272, 366] on icon at bounding box center [274, 363] width 10 height 10
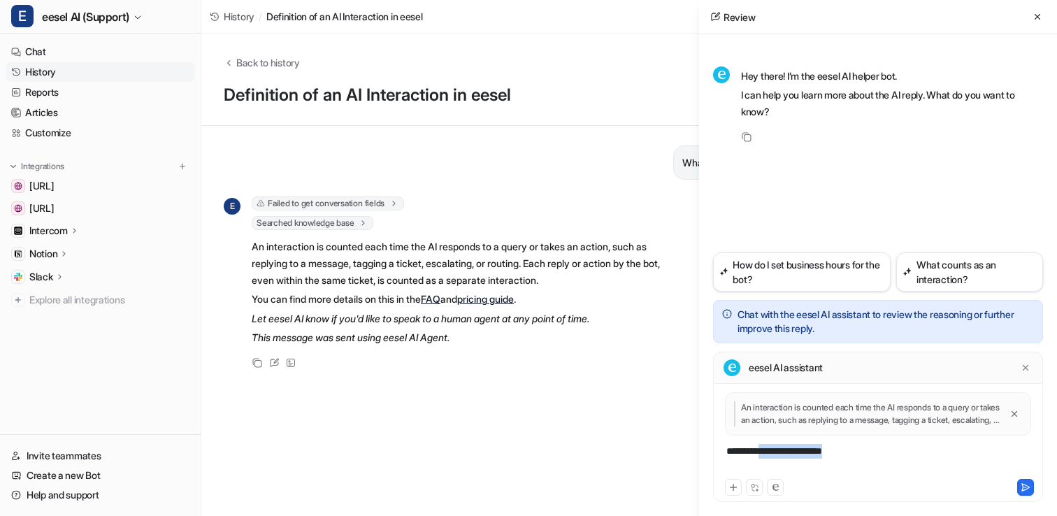
drag, startPoint x: 848, startPoint y: 447, endPoint x: 765, endPoint y: 447, distance: 83.9
click at [765, 447] on div "**********" at bounding box center [877, 460] width 323 height 32
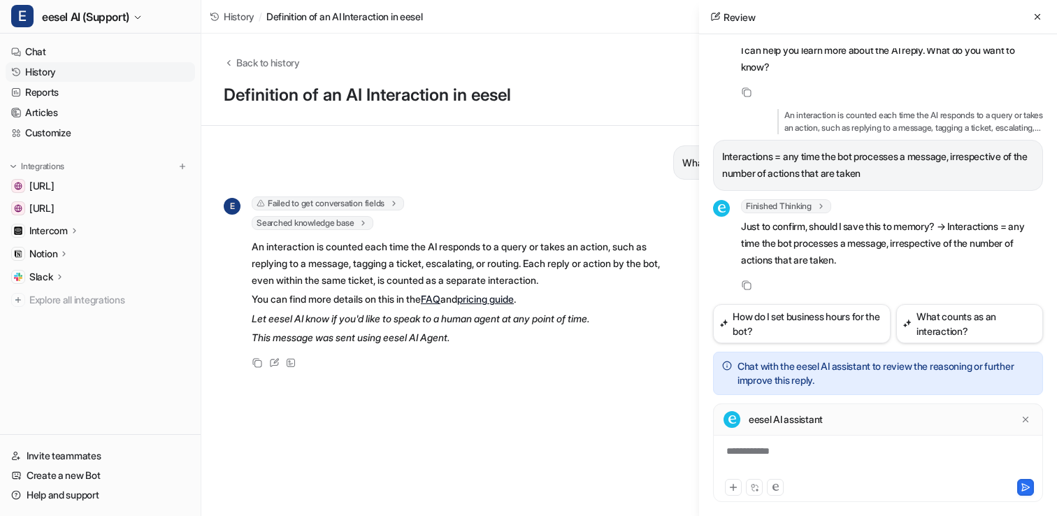
scroll to position [51, 0]
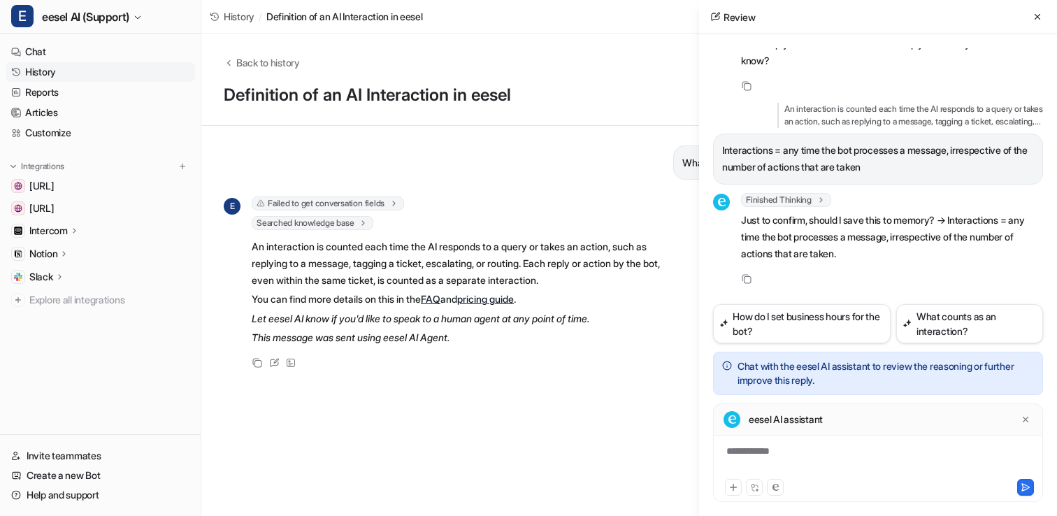
click at [834, 440] on div "**********" at bounding box center [878, 452] width 330 height 99
click at [834, 448] on div "**********" at bounding box center [877, 460] width 323 height 32
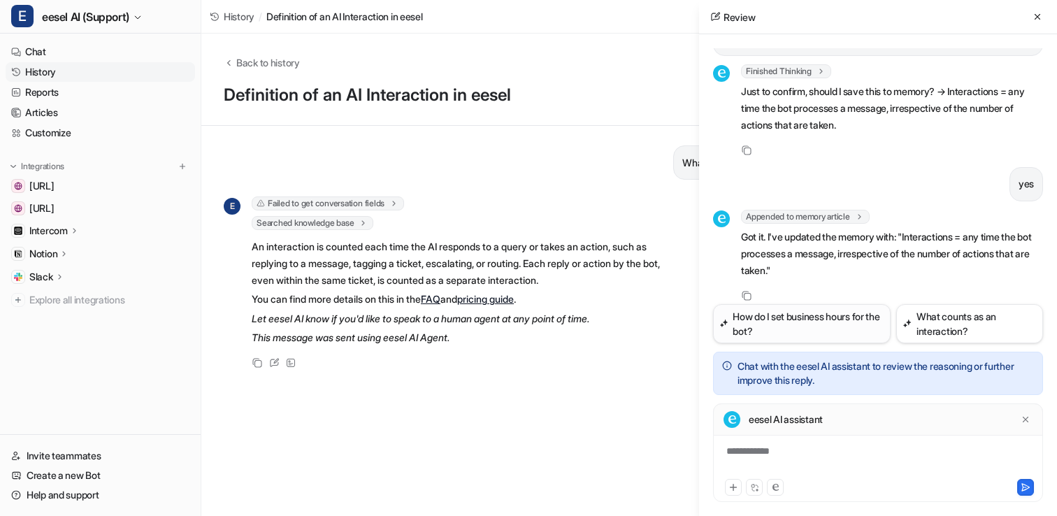
scroll to position [196, 0]
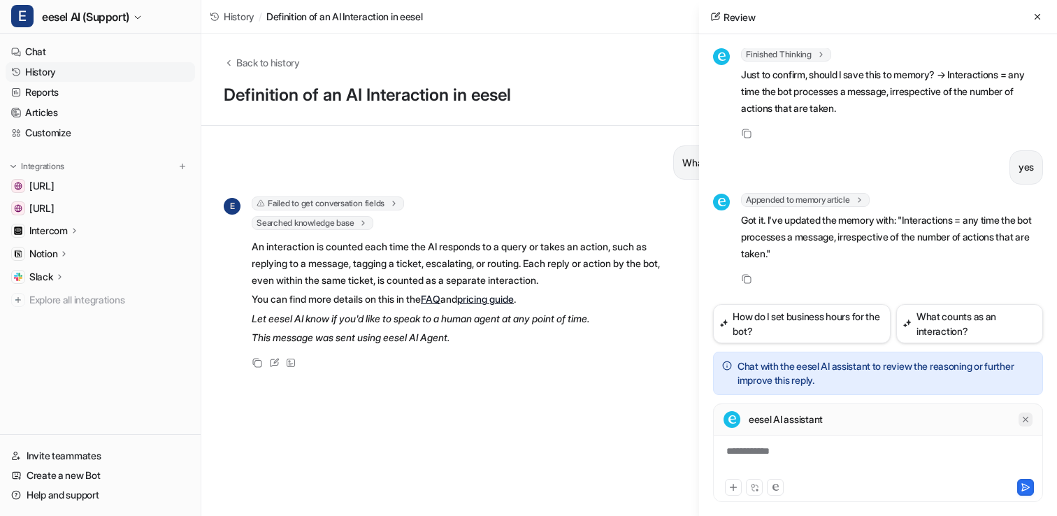
click at [1027, 424] on div at bounding box center [1025, 419] width 14 height 14
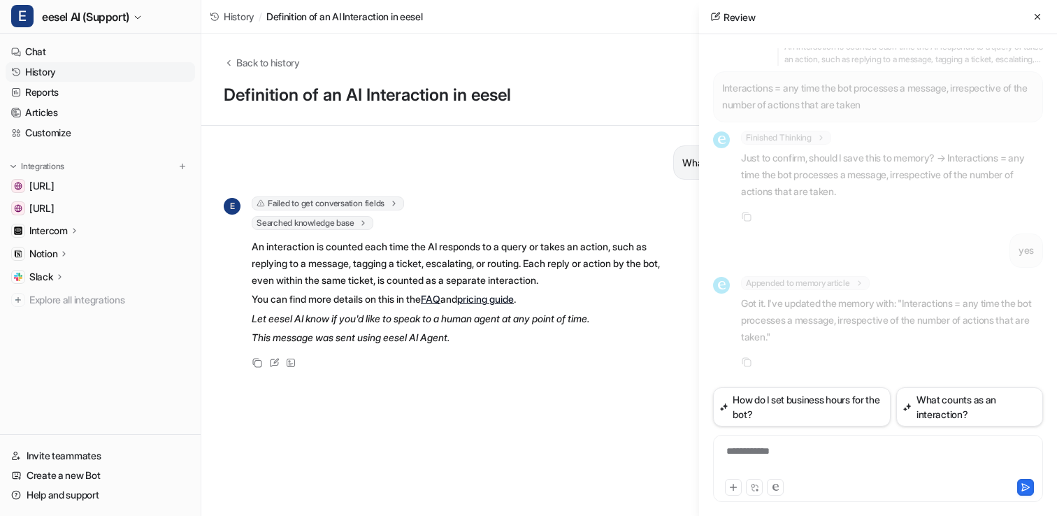
scroll to position [113, 0]
click at [1036, 17] on icon at bounding box center [1037, 17] width 10 height 10
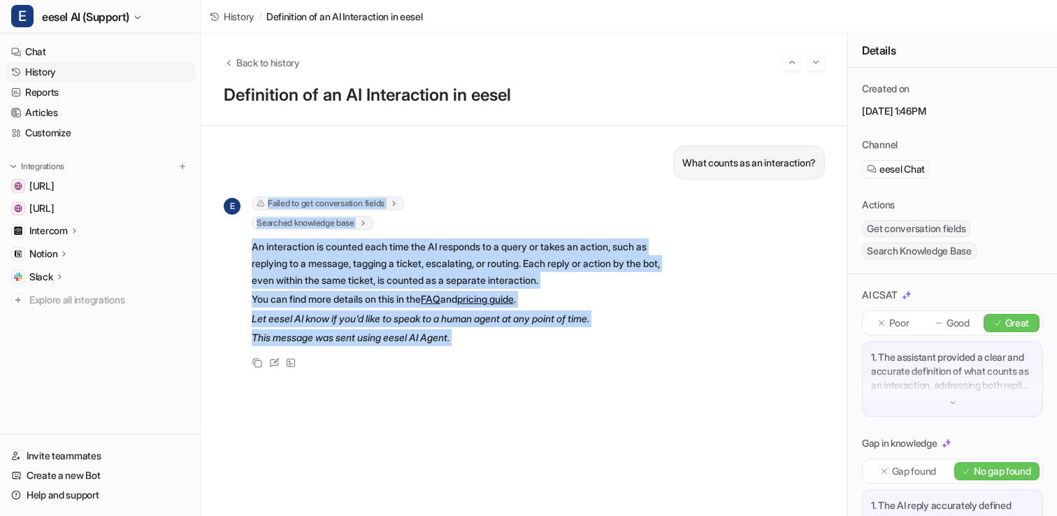
drag, startPoint x: 243, startPoint y: 198, endPoint x: 511, endPoint y: 353, distance: 310.0
click at [511, 354] on div "E Failed to get conversation fields error : "Failed at intercom_get_conversatio…" at bounding box center [442, 283] width 437 height 175
click at [511, 353] on div "E Failed to get conversation fields error : "Failed at intercom_get_conversatio…" at bounding box center [442, 283] width 437 height 175
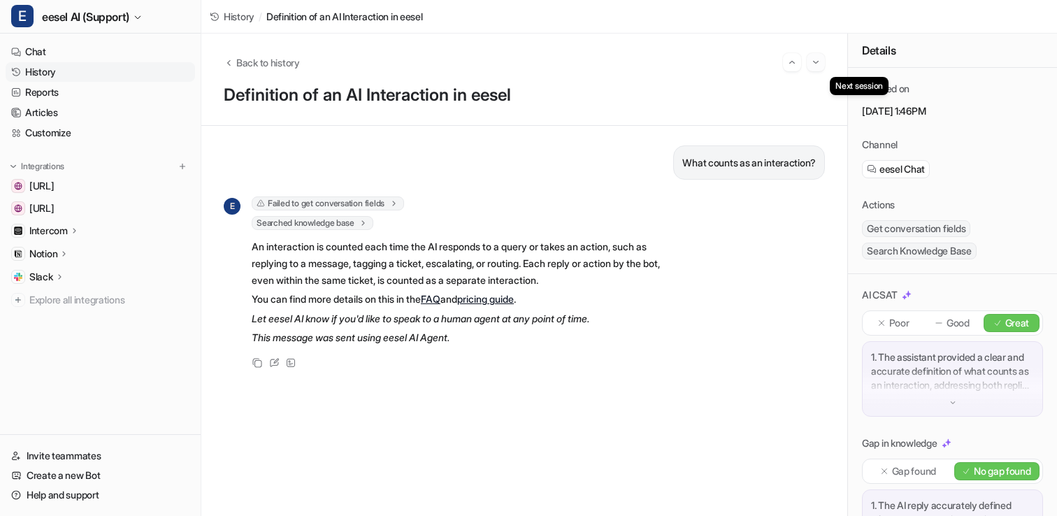
click at [815, 70] on button "Go to next session" at bounding box center [815, 62] width 18 height 18
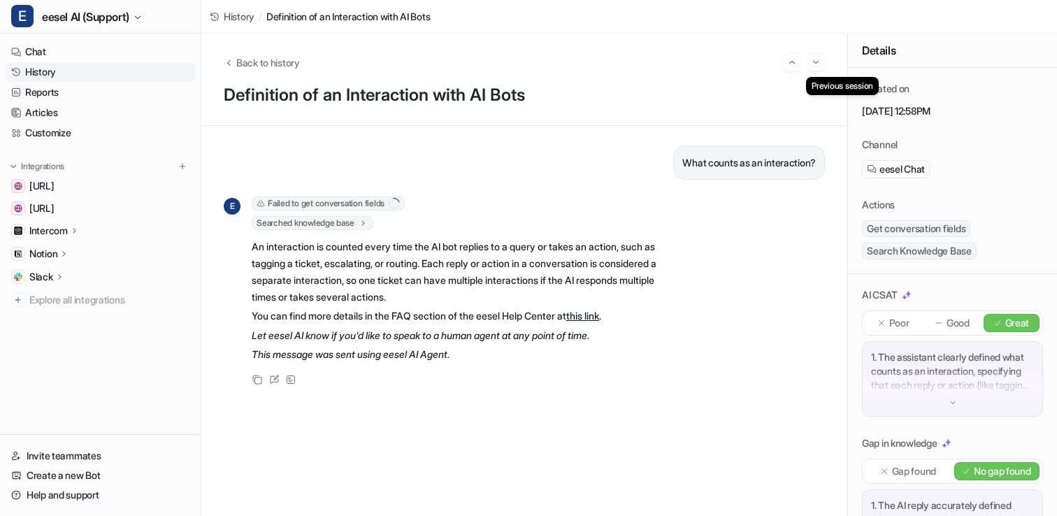
click at [790, 68] on img "Go to previous session" at bounding box center [792, 62] width 10 height 13
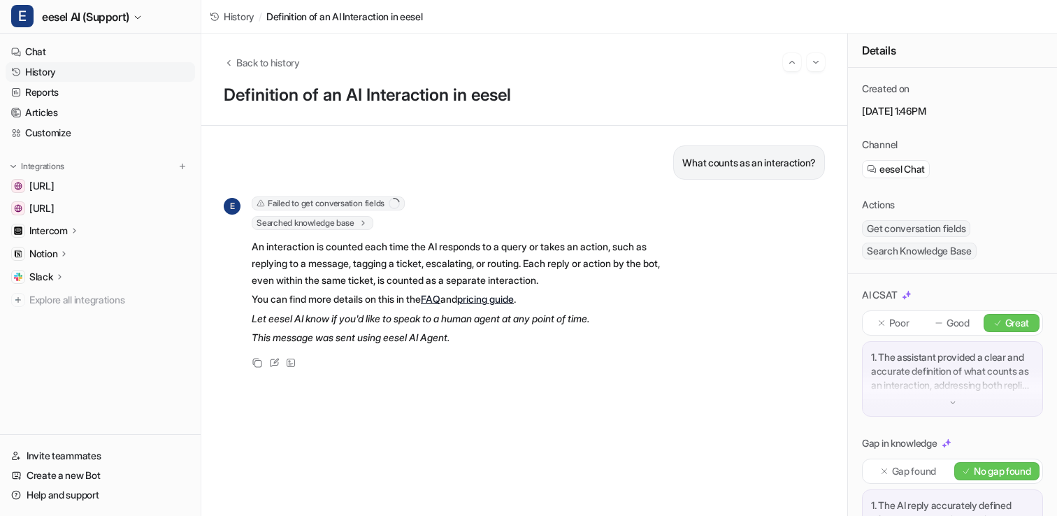
click at [894, 322] on p "Poor" at bounding box center [899, 323] width 20 height 14
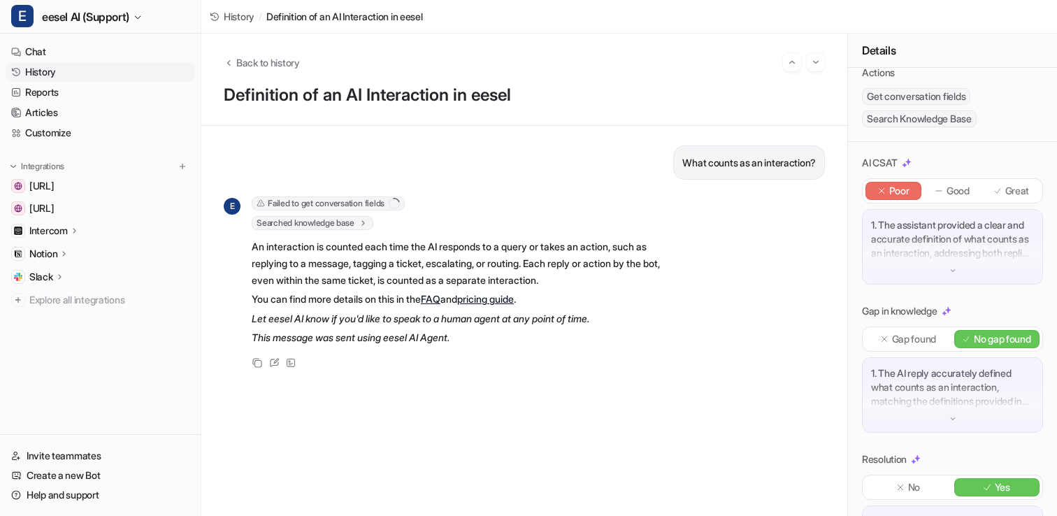
scroll to position [212, 0]
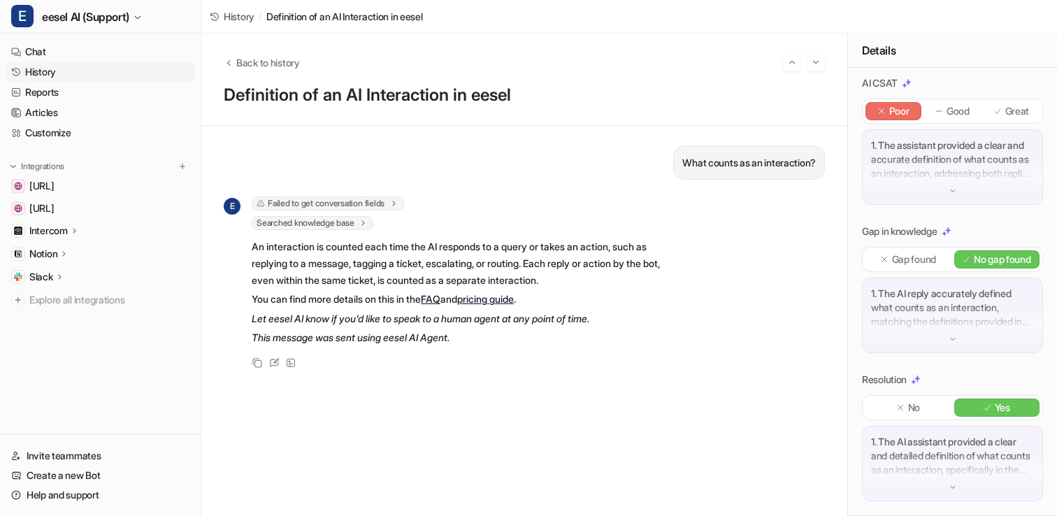
click at [948, 485] on img at bounding box center [953, 487] width 10 height 10
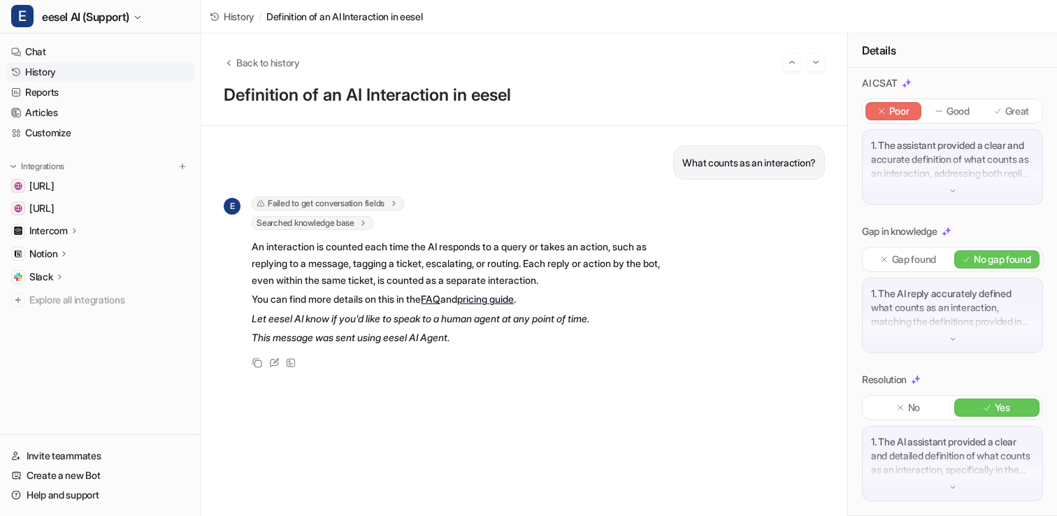
click at [767, 168] on p "What counts as an interaction?" at bounding box center [748, 162] width 133 height 17
click at [783, 207] on div "E Failed to get conversation fields error : "Failed at intercom_get_conversatio…" at bounding box center [524, 283] width 601 height 175
click at [913, 393] on div "Resolution No Yes 1. The AI assistant provided a clear and detailed definition …" at bounding box center [952, 436] width 181 height 129
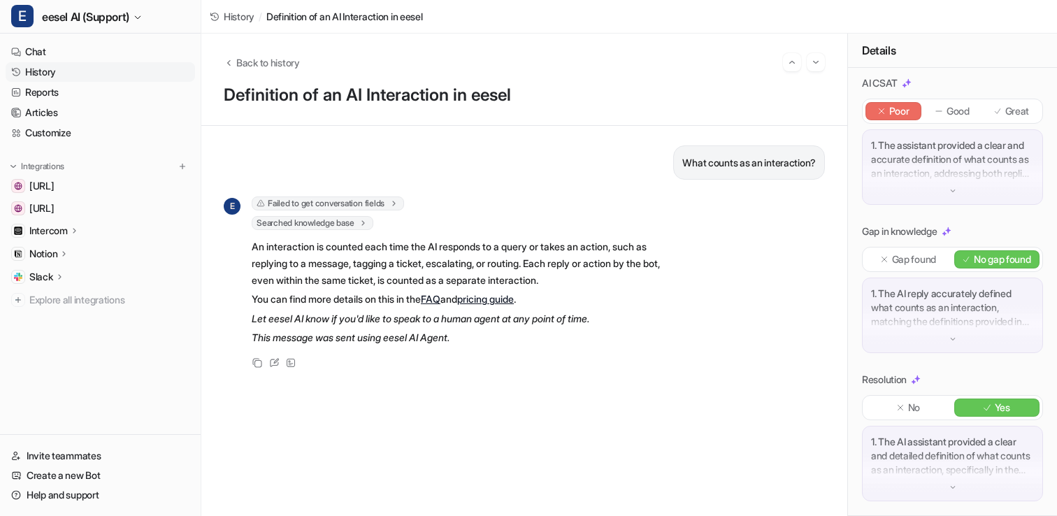
click at [913, 398] on div "No Yes" at bounding box center [952, 407] width 181 height 25
click at [913, 403] on p "No" at bounding box center [914, 407] width 12 height 14
click at [910, 264] on p "Gap found" at bounding box center [914, 259] width 44 height 14
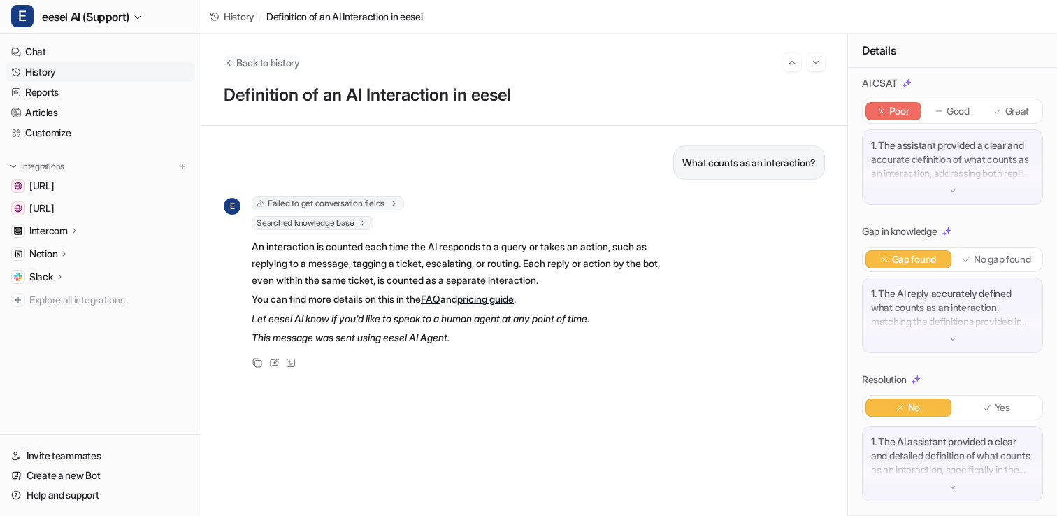
click at [277, 64] on span "Back to history" at bounding box center [268, 62] width 64 height 15
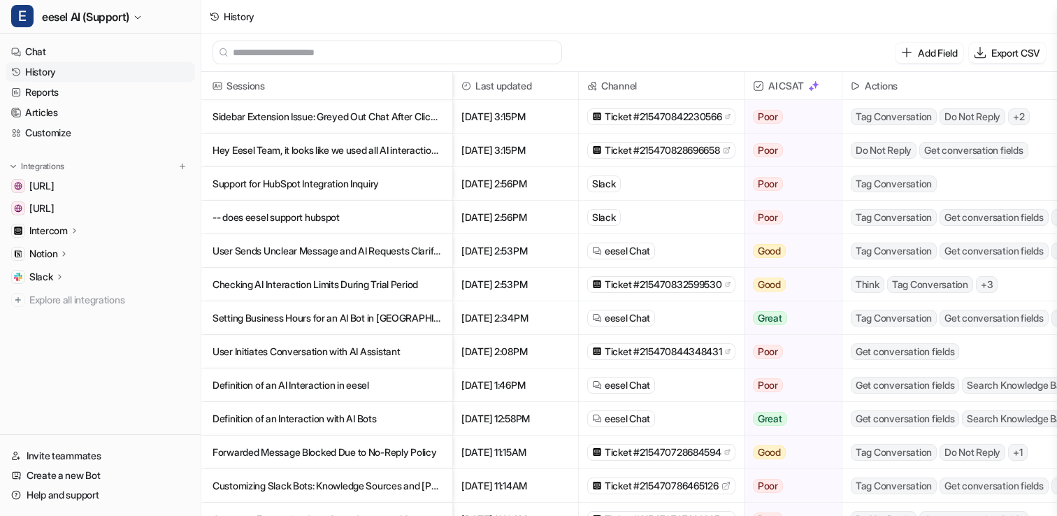
click at [298, 287] on p "Checking AI Interaction Limits During Trial Period" at bounding box center [326, 285] width 229 height 34
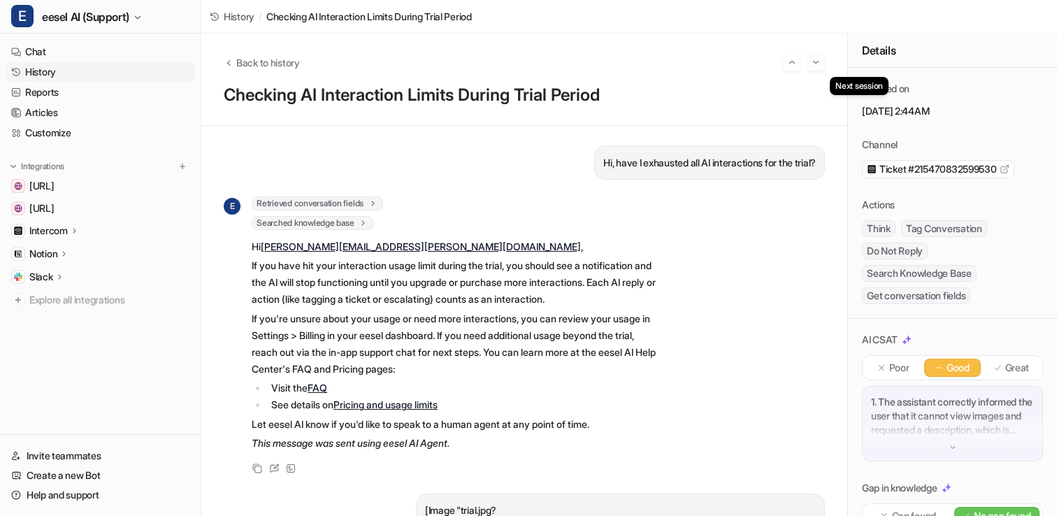
click at [813, 61] on img "Go to next session" at bounding box center [816, 62] width 10 height 13
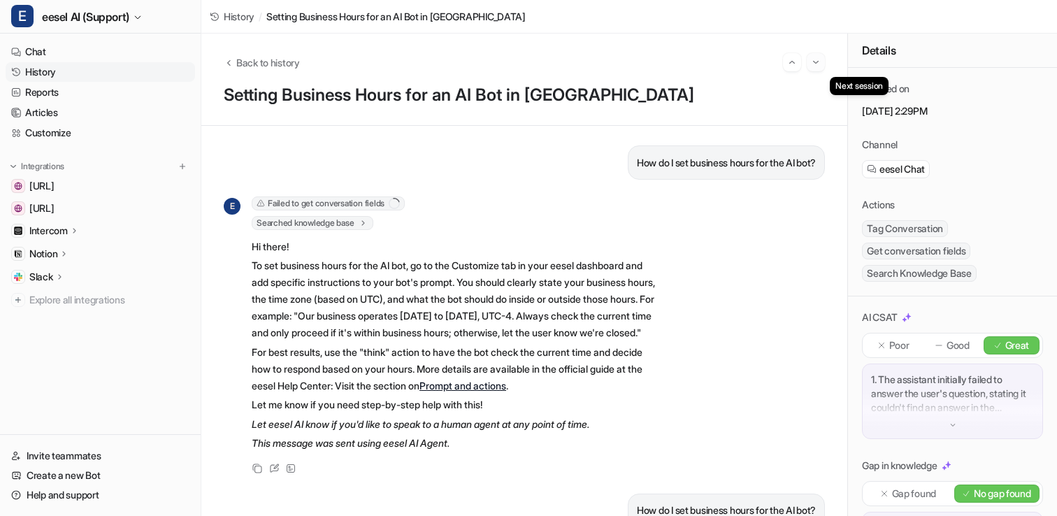
click at [818, 65] on img "Go to next session" at bounding box center [816, 62] width 10 height 13
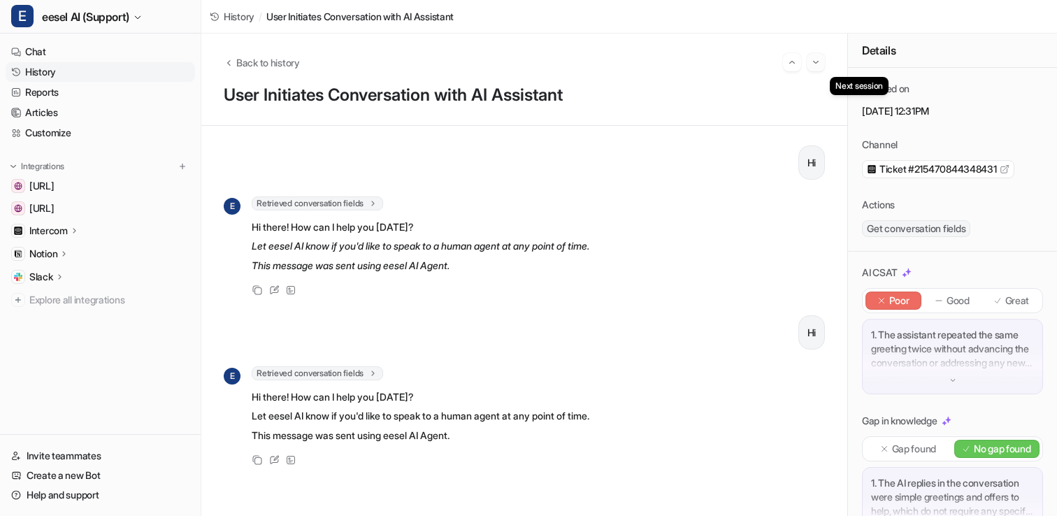
click at [822, 67] on button "Go to next session" at bounding box center [815, 62] width 18 height 18
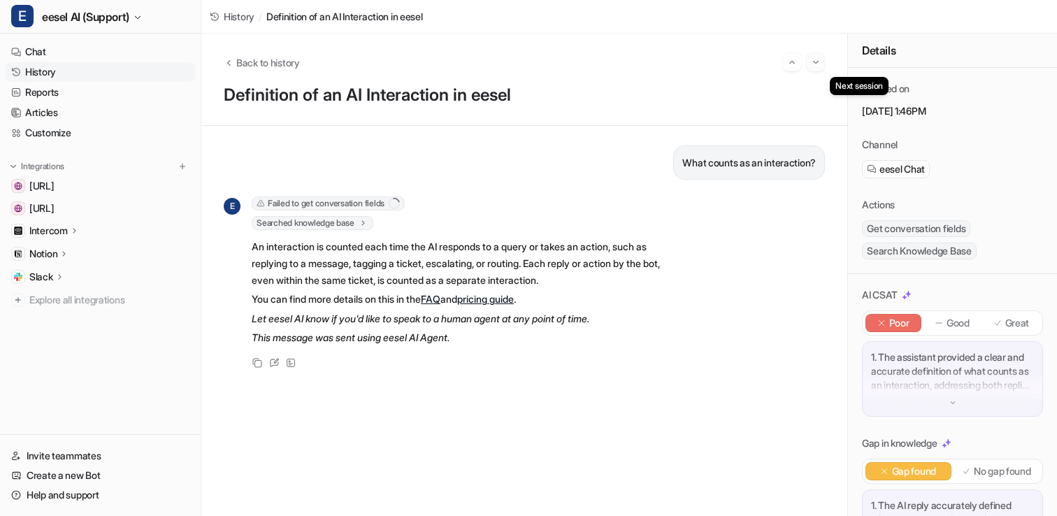
click at [820, 66] on button "Go to next session" at bounding box center [815, 62] width 18 height 18
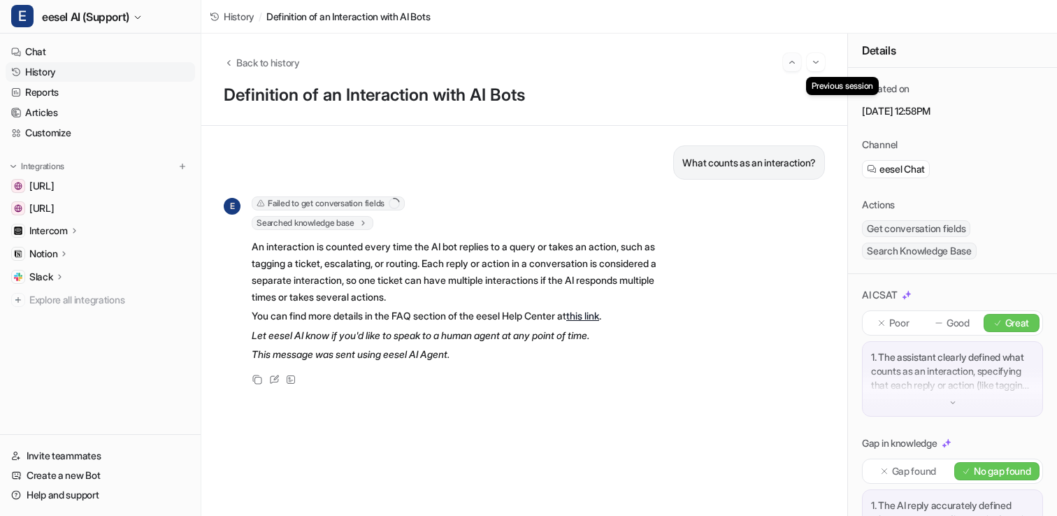
click at [795, 68] on img "Go to previous session" at bounding box center [792, 62] width 10 height 13
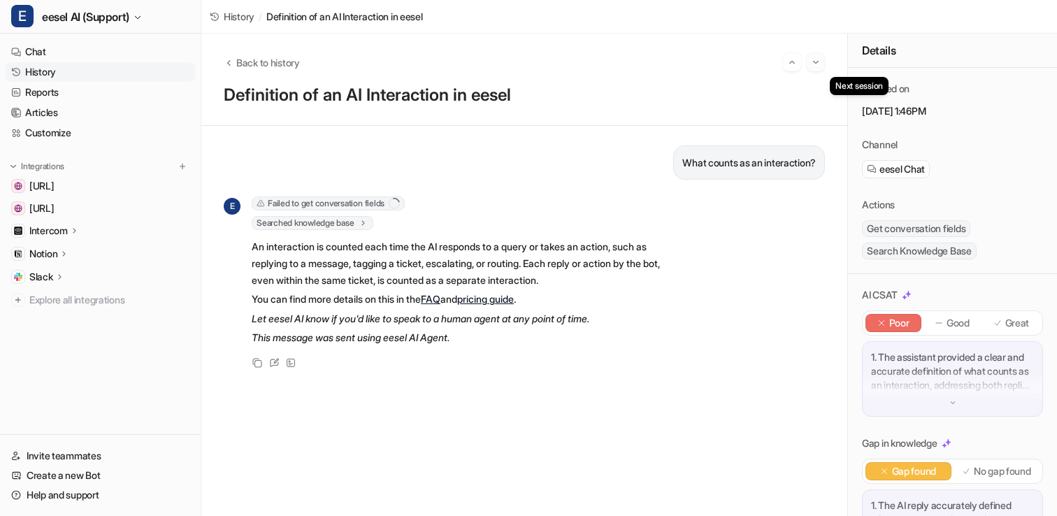
click at [809, 68] on button "Go to next session" at bounding box center [815, 62] width 18 height 18
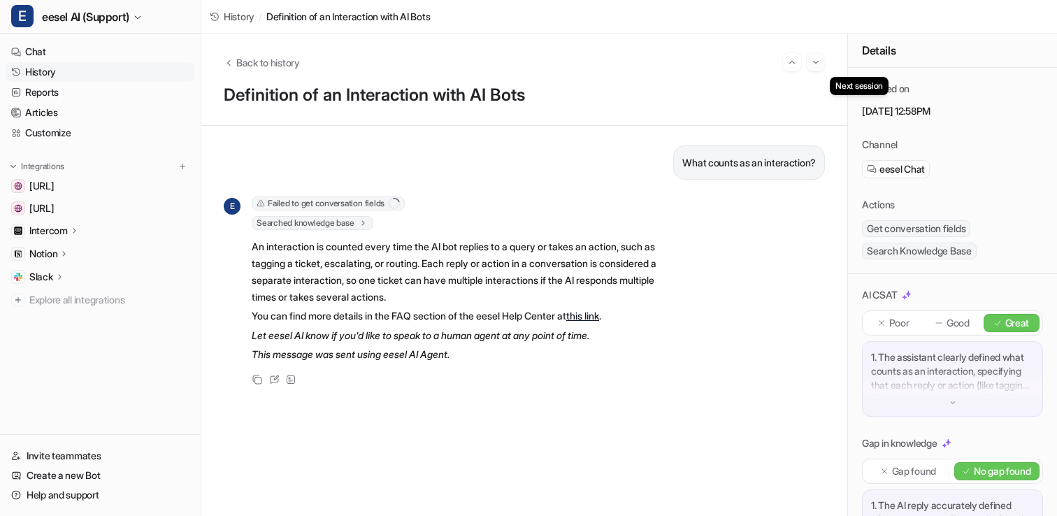
click at [809, 69] on button "Go to next session" at bounding box center [815, 62] width 18 height 18
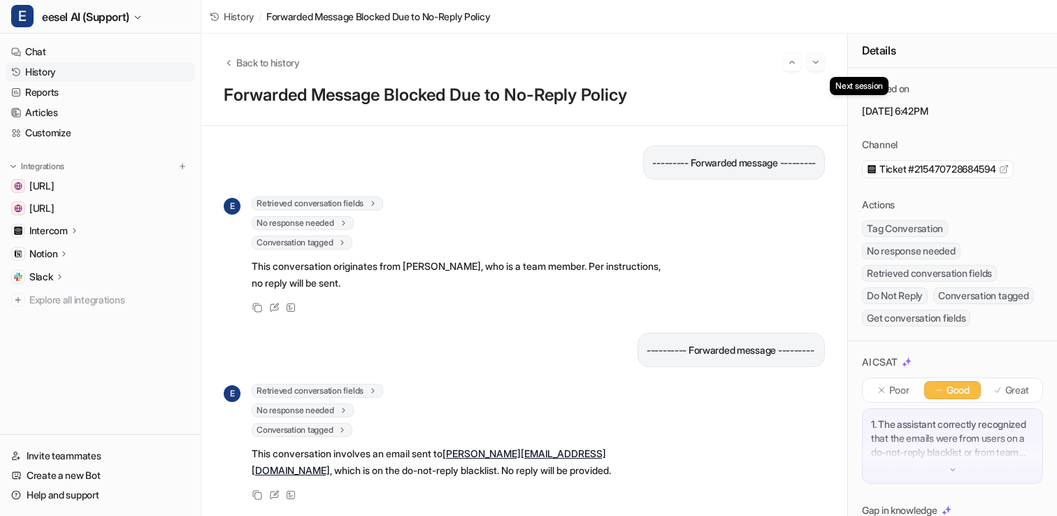
click at [817, 68] on img "Go to next session" at bounding box center [816, 62] width 10 height 13
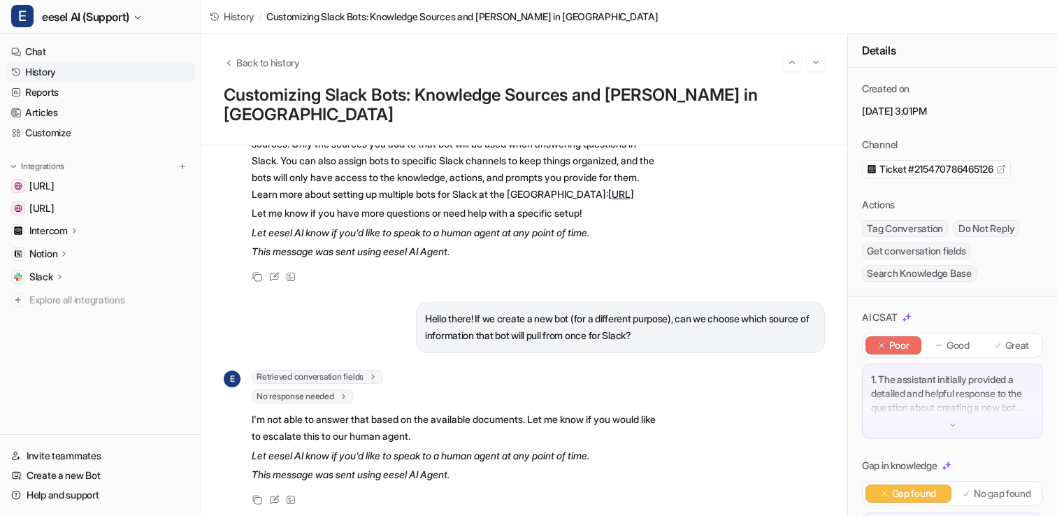
scroll to position [318, 0]
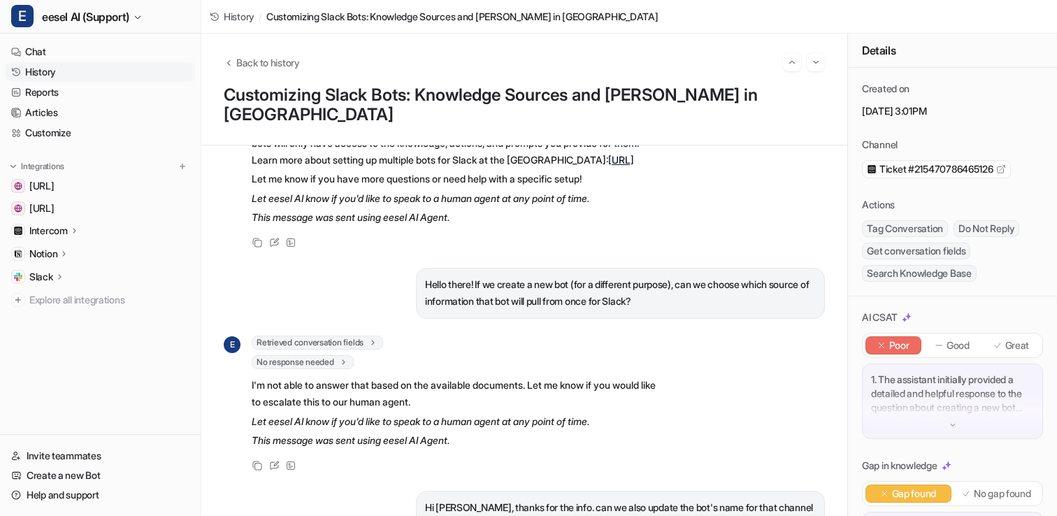
click at [999, 345] on icon at bounding box center [997, 345] width 8 height 8
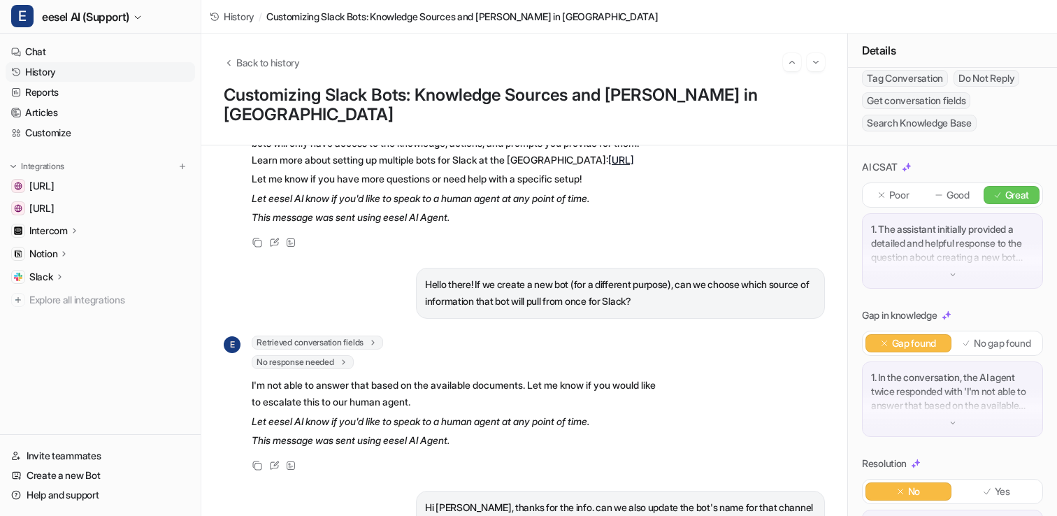
scroll to position [154, 0]
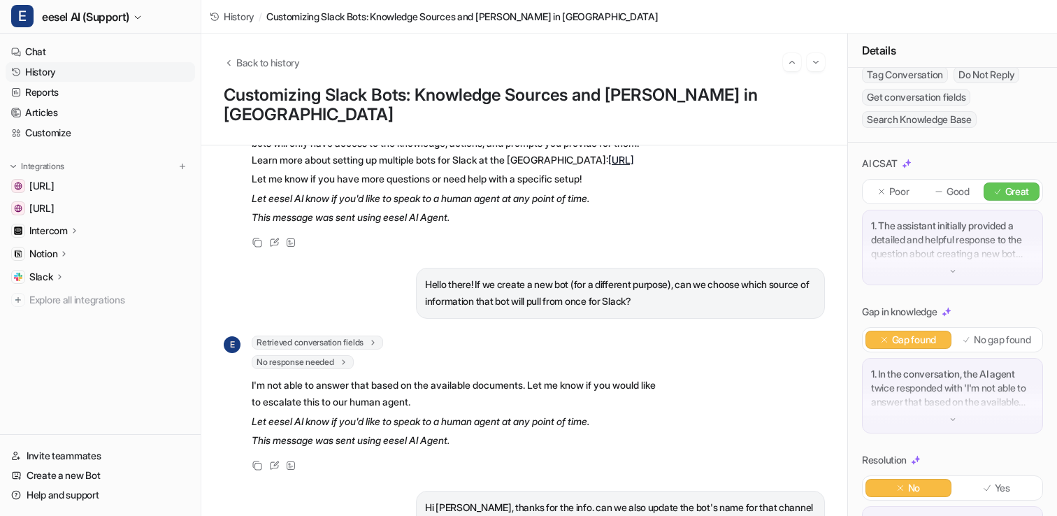
click at [999, 345] on p "No gap found" at bounding box center [1002, 340] width 57 height 14
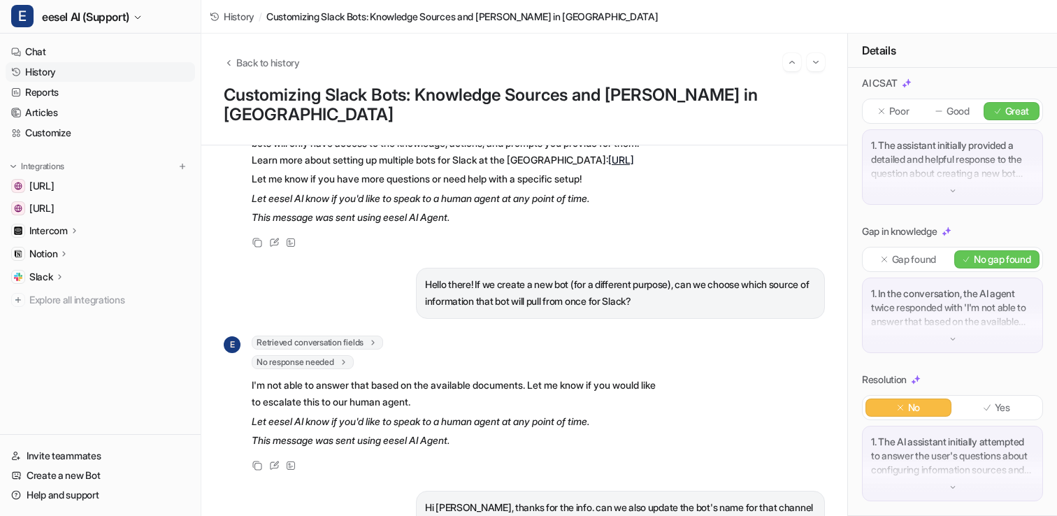
click at [1006, 412] on p "Yes" at bounding box center [1001, 407] width 15 height 14
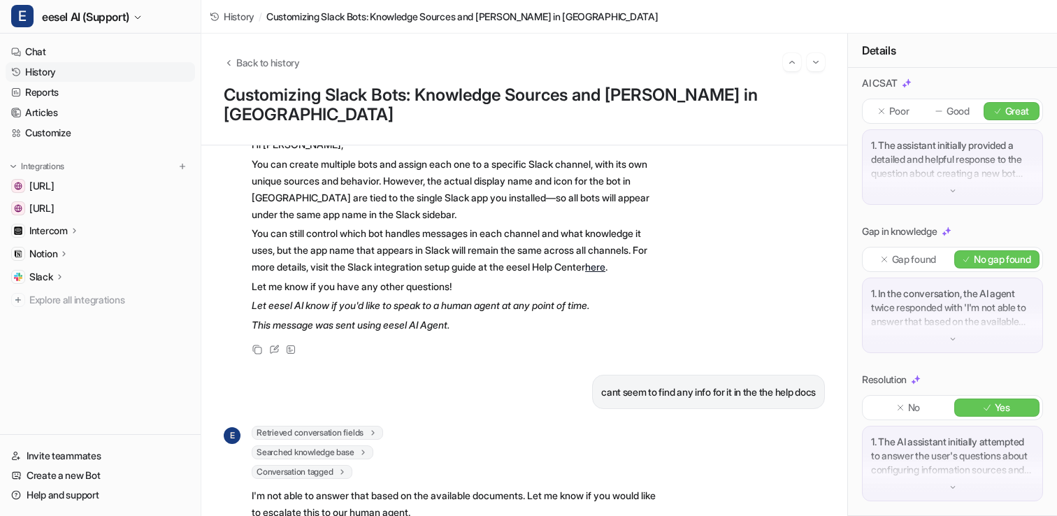
scroll to position [892, 0]
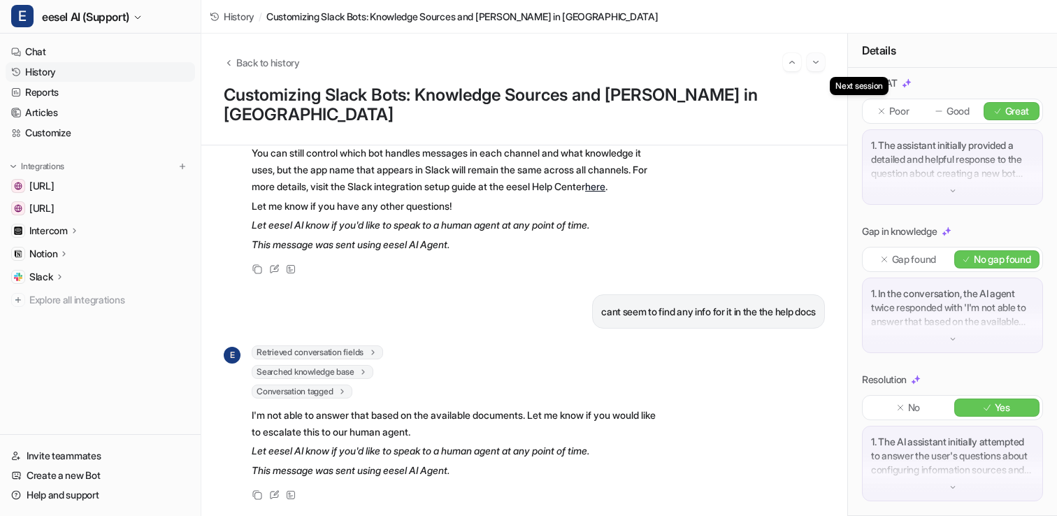
click at [820, 61] on img "Go to next session" at bounding box center [816, 62] width 10 height 13
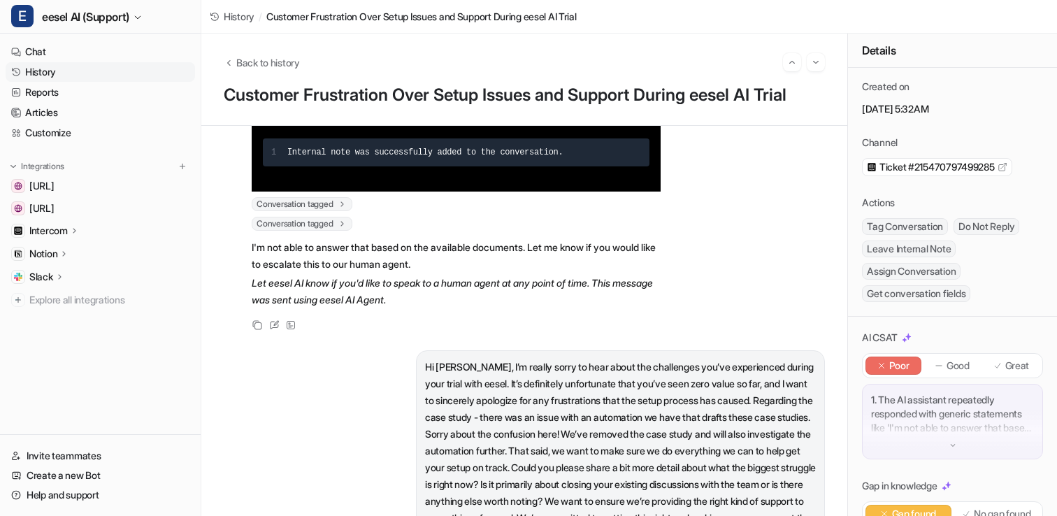
scroll to position [155, 0]
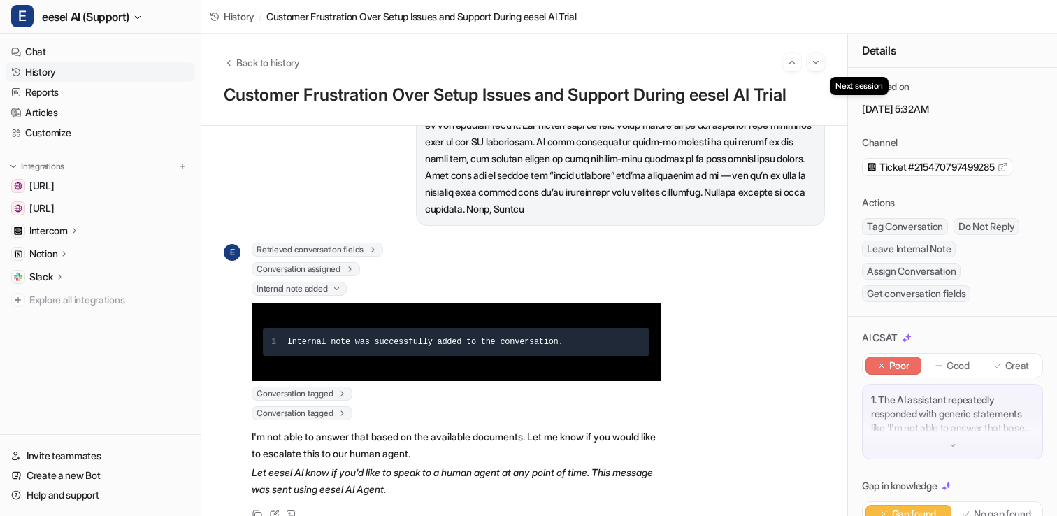
click at [809, 58] on button "Go to next session" at bounding box center [815, 62] width 18 height 18
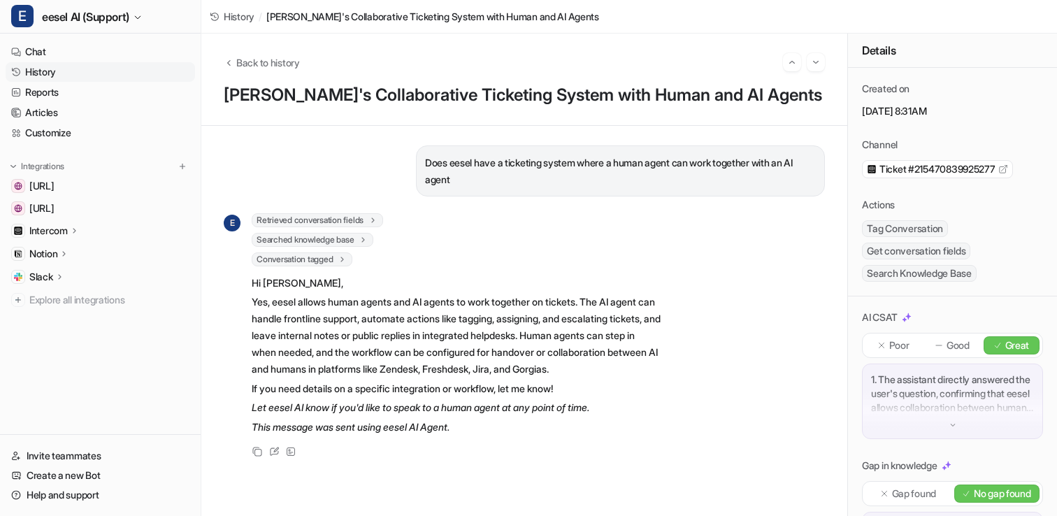
scroll to position [234, 0]
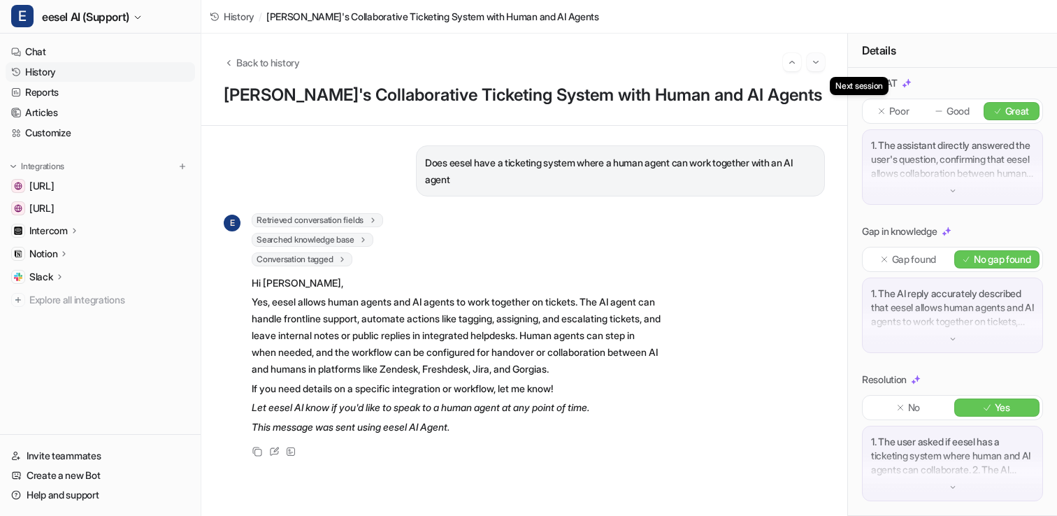
click at [816, 67] on img "Go to next session" at bounding box center [816, 62] width 10 height 13
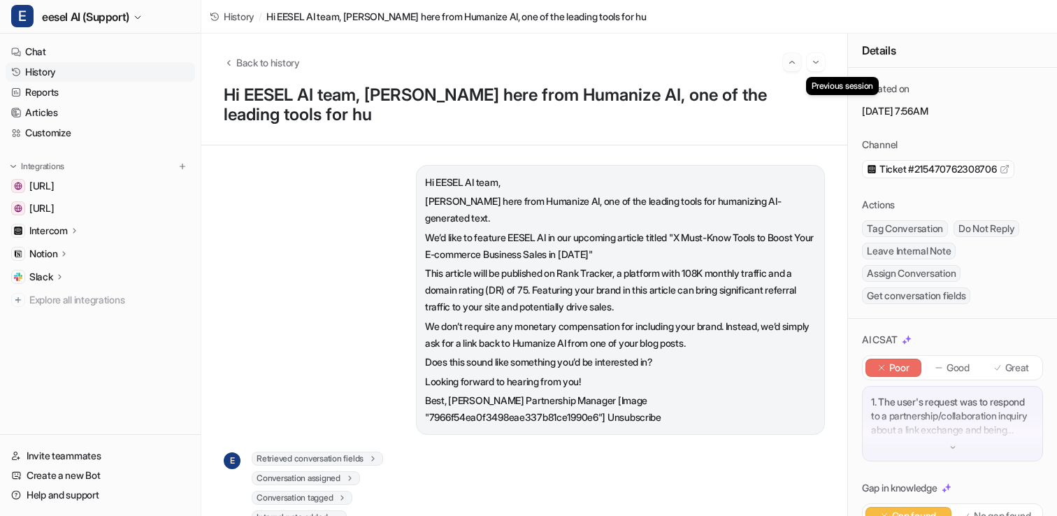
click at [788, 66] on img "Go to previous session" at bounding box center [792, 62] width 10 height 13
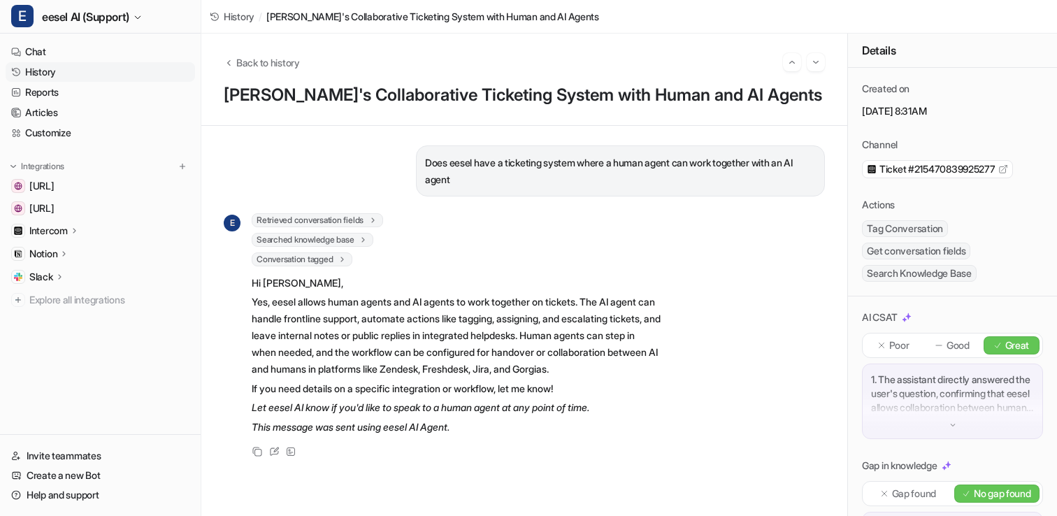
click at [827, 64] on div "Back to history Eesel's Collaborative Ticketing System with Human and AI Agents" at bounding box center [524, 80] width 646 height 92
click at [813, 65] on img "Go to next session" at bounding box center [816, 62] width 10 height 13
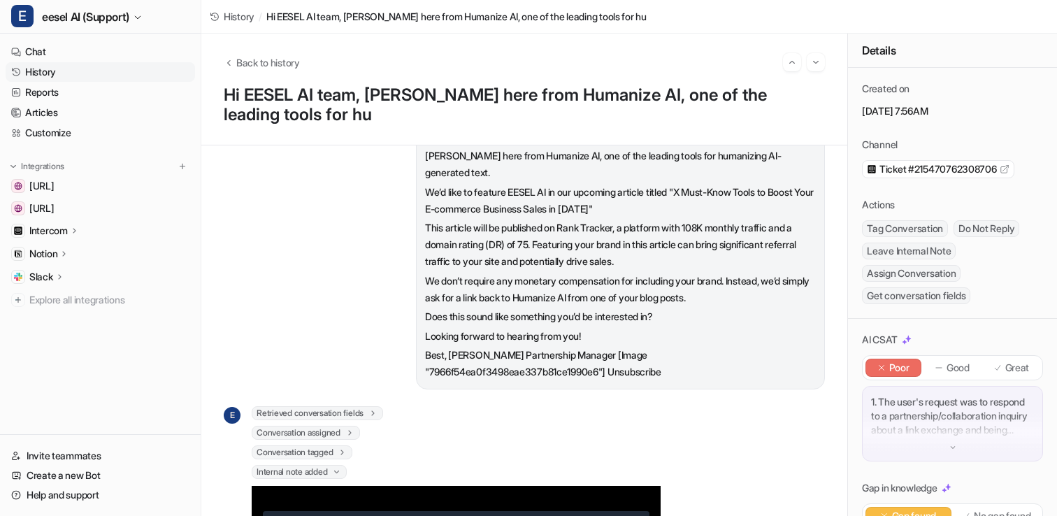
scroll to position [34, 0]
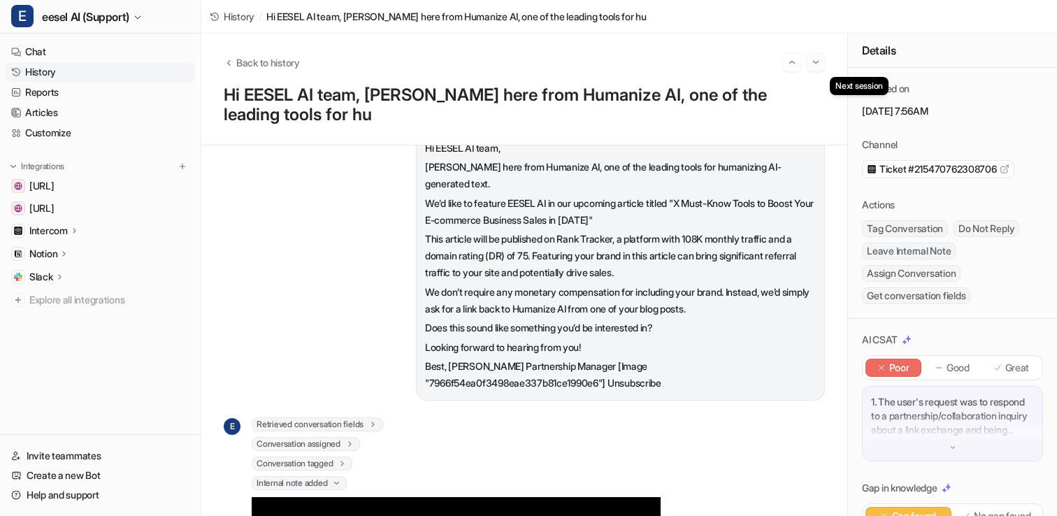
click at [819, 57] on img "Go to next session" at bounding box center [816, 62] width 10 height 13
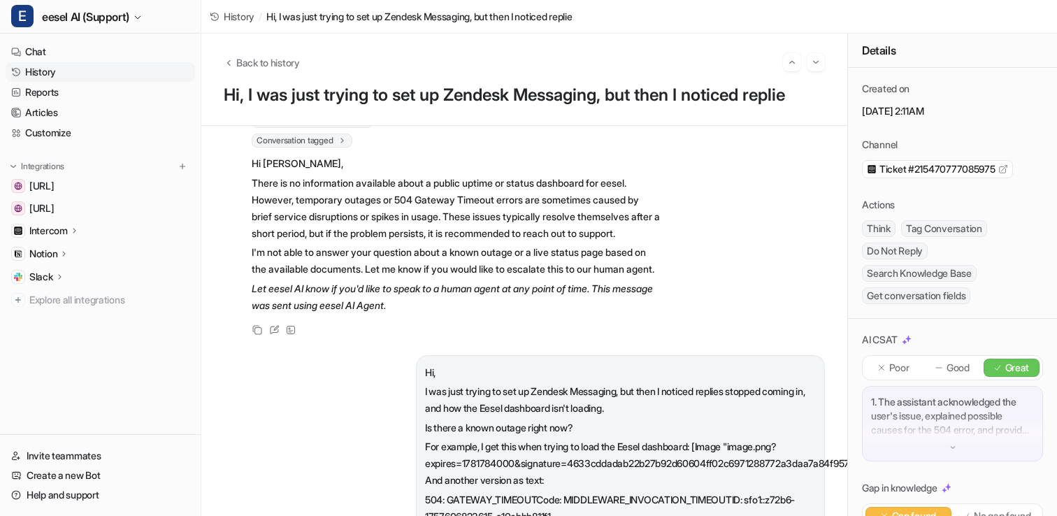
scroll to position [311, 0]
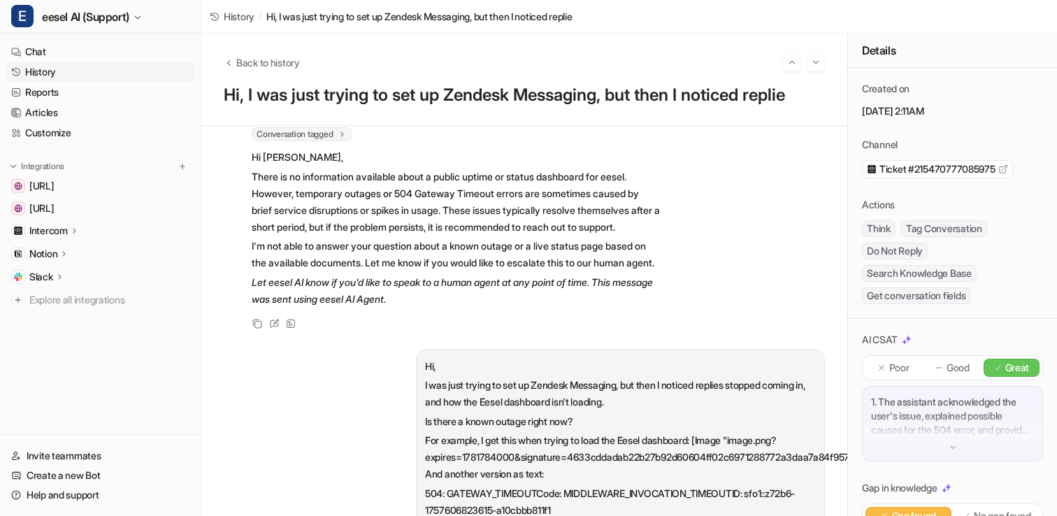
click at [944, 368] on div "Good" at bounding box center [952, 368] width 56 height 18
click at [939, 449] on div "1. The assistant acknowledged the user's issue, explained possible causes for t…" at bounding box center [952, 423] width 181 height 75
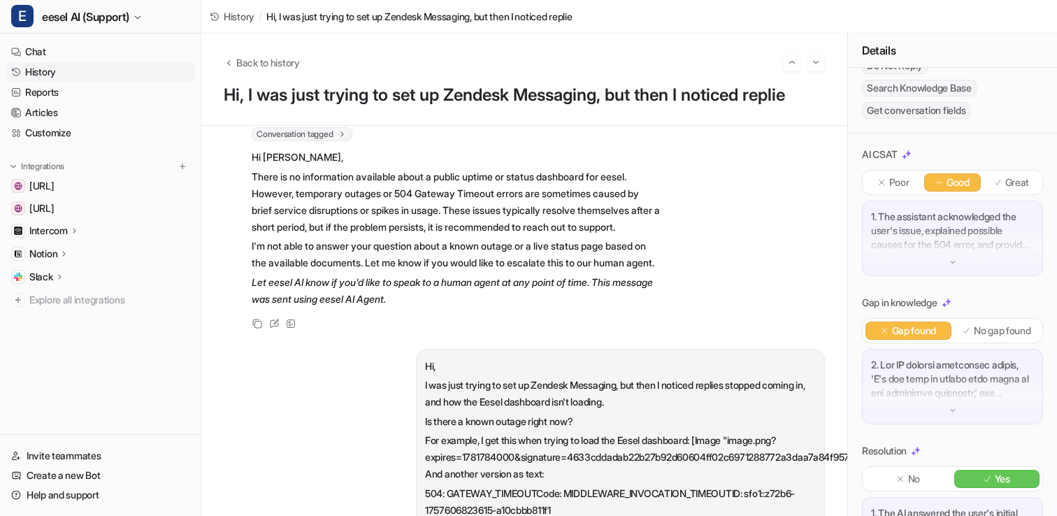
scroll to position [256, 0]
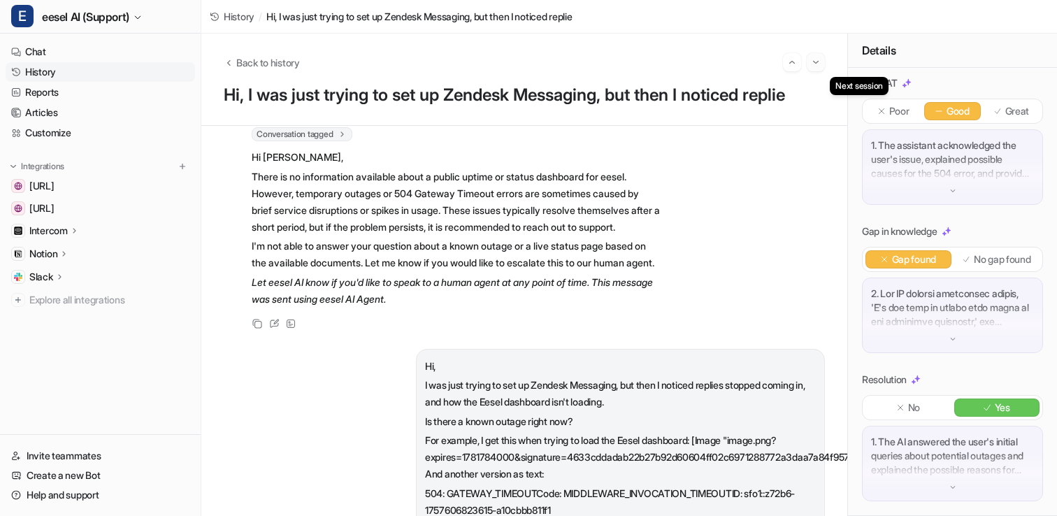
click at [822, 66] on button "Go to next session" at bounding box center [815, 62] width 18 height 18
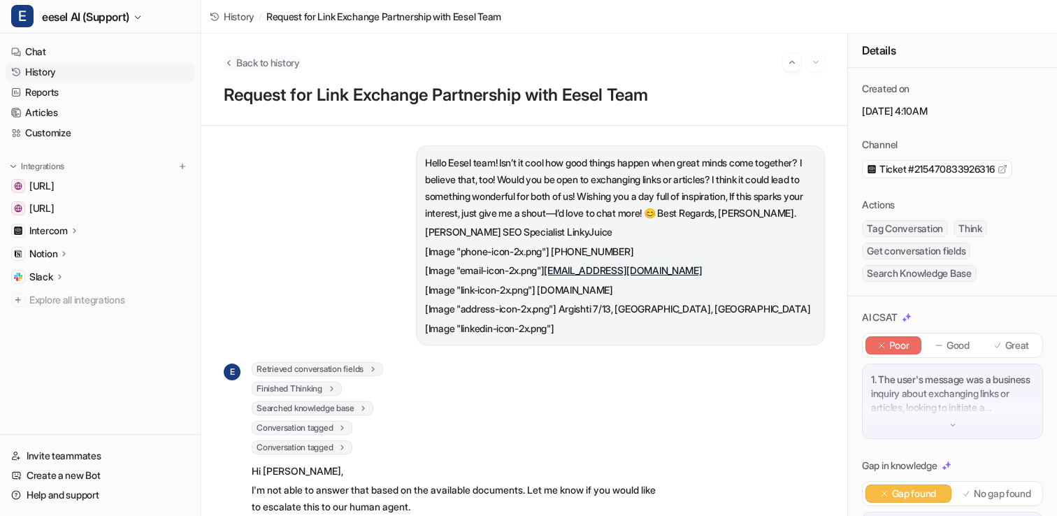
click at [243, 64] on span "Back to history" at bounding box center [268, 62] width 64 height 15
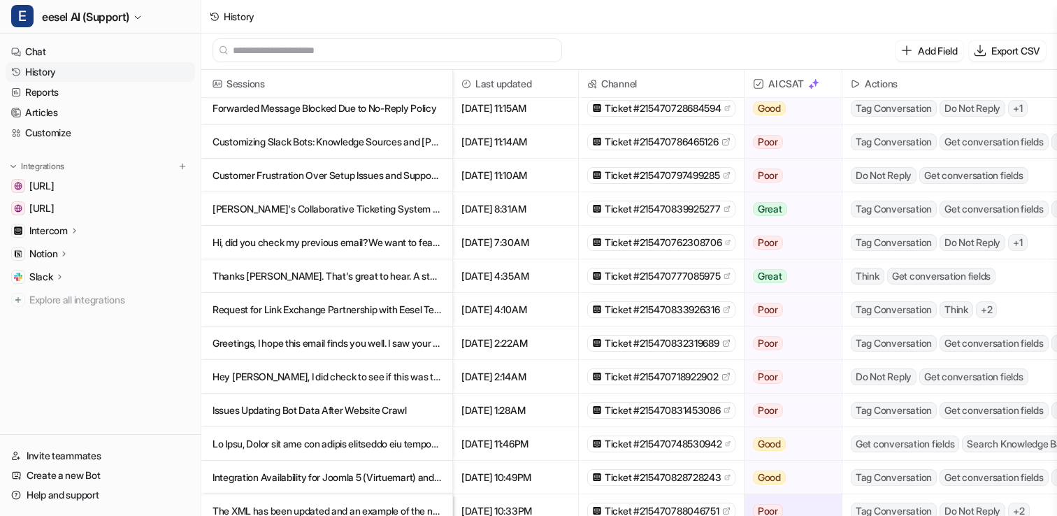
scroll to position [329, 0]
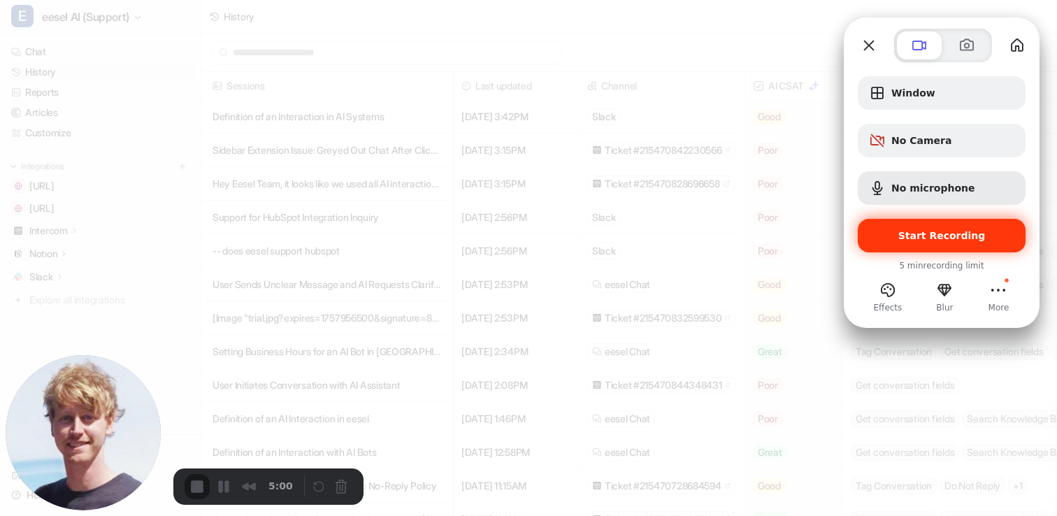
click at [941, 239] on span "Start Recording" at bounding box center [941, 235] width 87 height 11
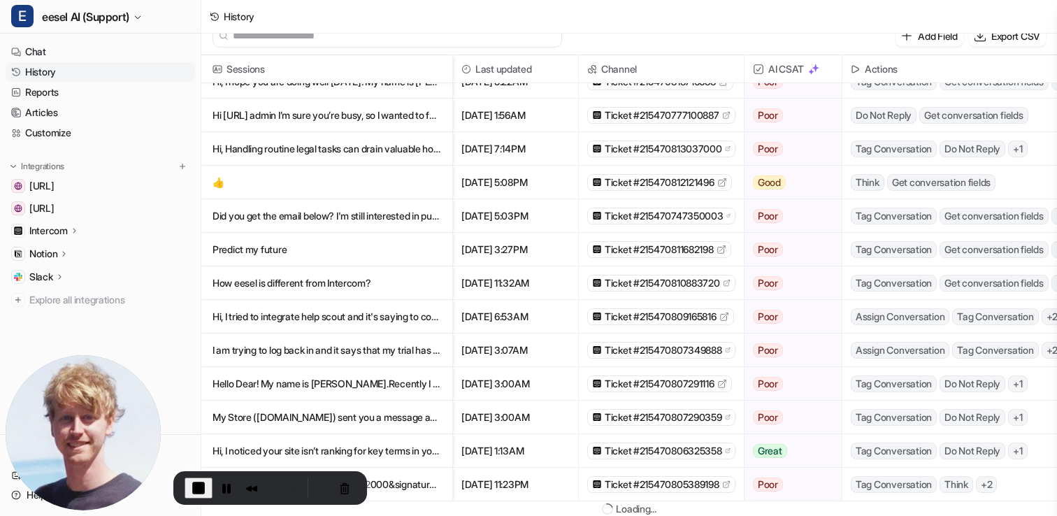
scroll to position [2, 0]
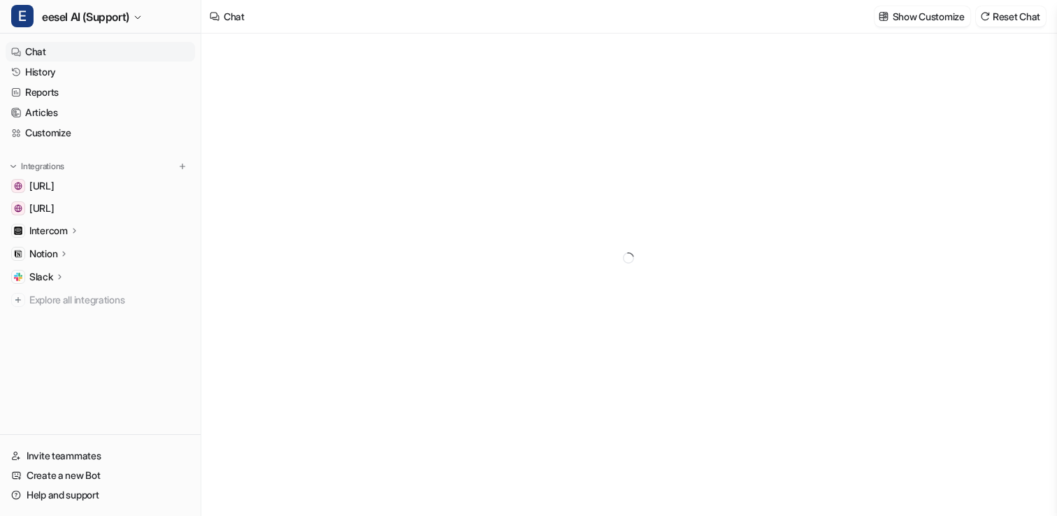
type textarea "**********"
